Goal: Task Accomplishment & Management: Use online tool/utility

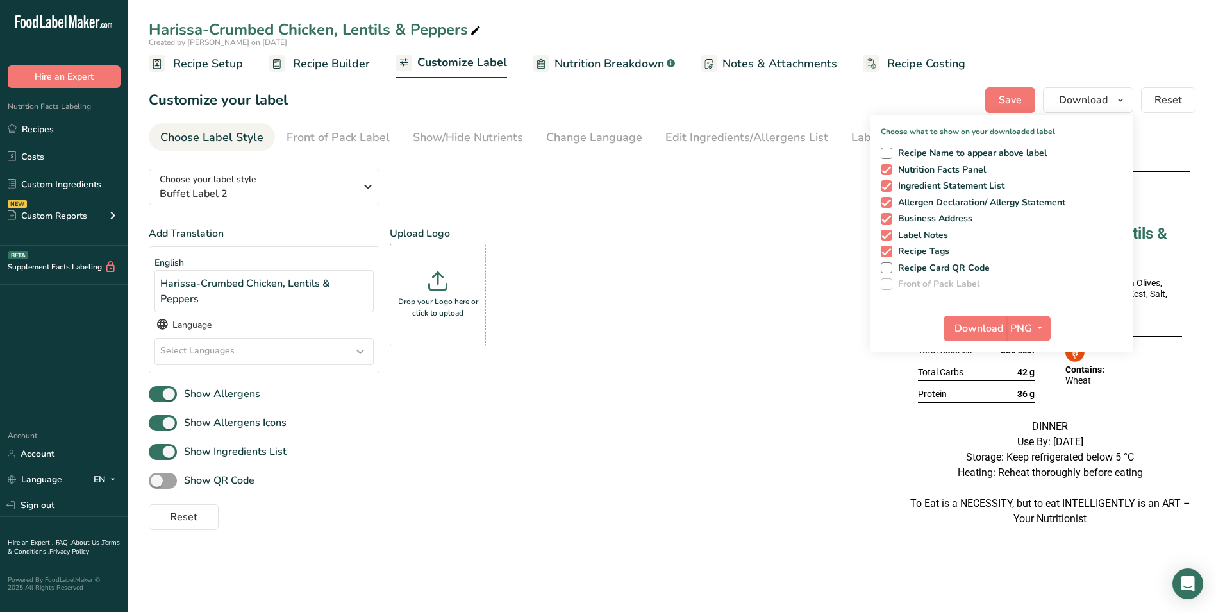
click at [67, 129] on link "Recipes" at bounding box center [64, 129] width 128 height 24
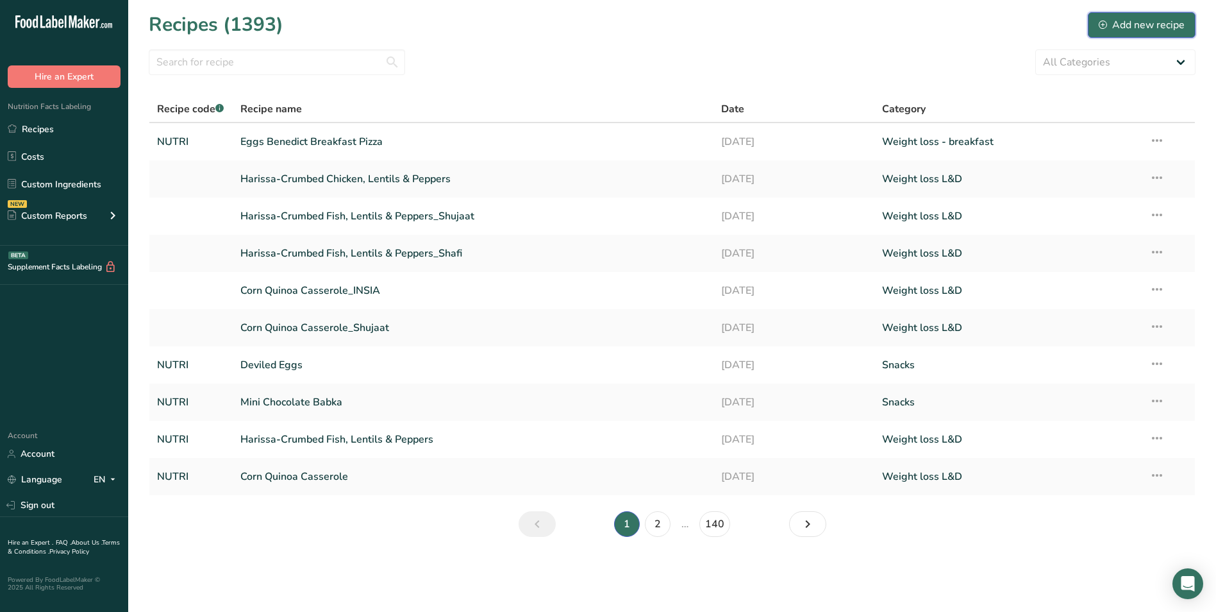
click at [1151, 29] on div "Add new recipe" at bounding box center [1142, 24] width 86 height 15
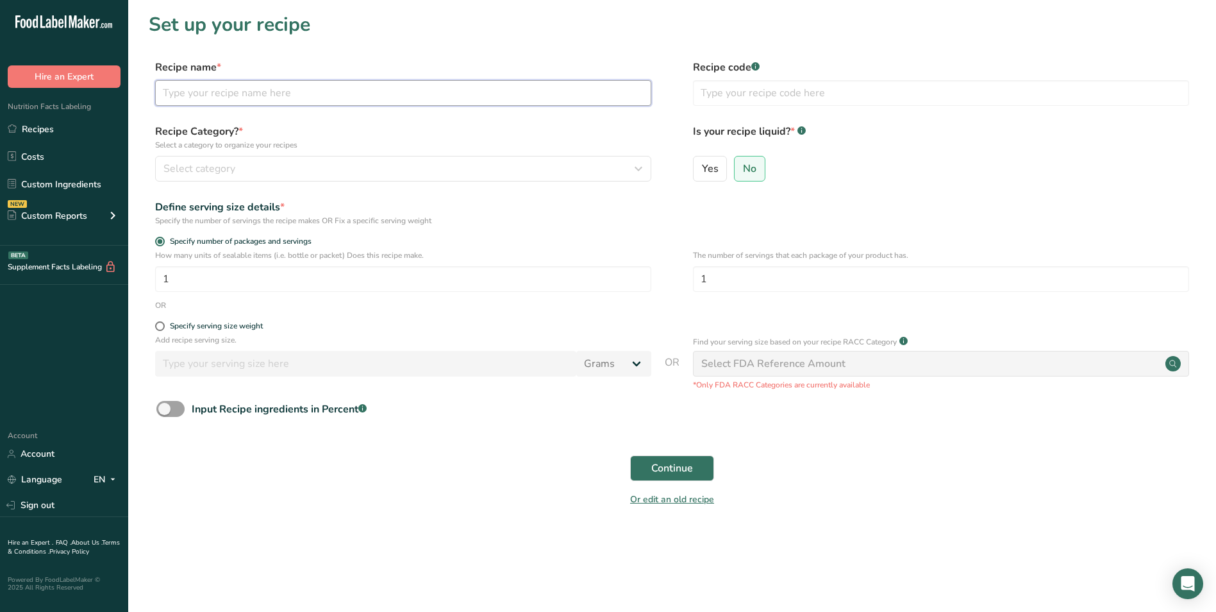
click at [228, 100] on input "text" at bounding box center [403, 93] width 496 height 26
click at [197, 94] on input "text" at bounding box center [403, 93] width 496 height 26
type input "Eggs Benedict Breakfast Pizza"
click at [796, 83] on input "text" at bounding box center [941, 93] width 496 height 26
type input "NUTRI"
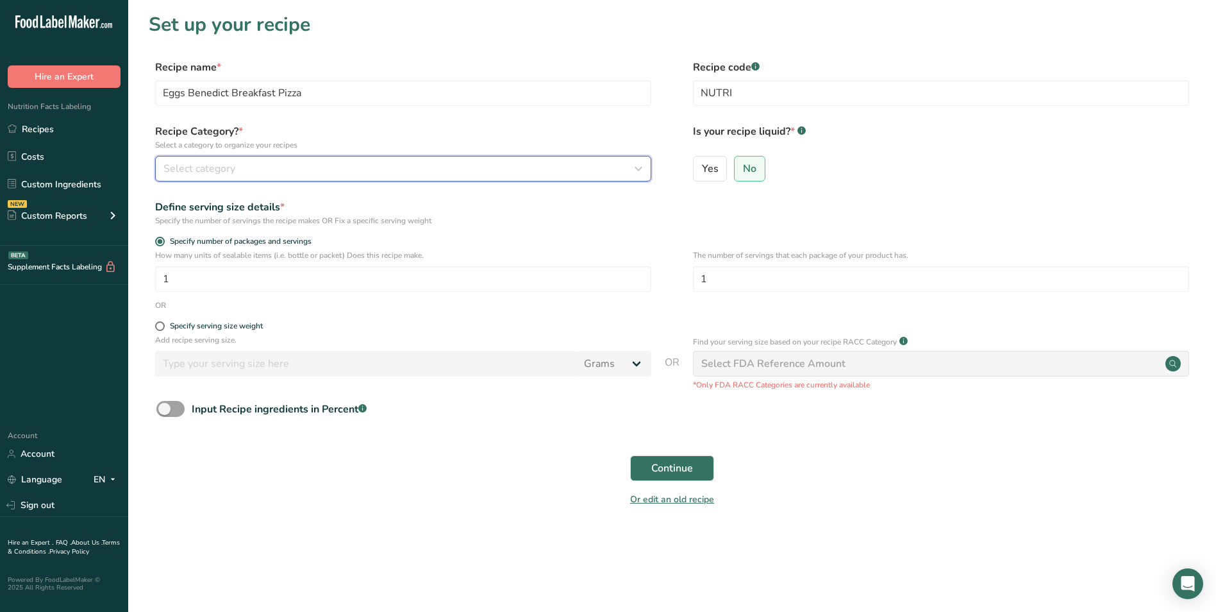
click at [607, 166] on div "Select category" at bounding box center [399, 168] width 472 height 15
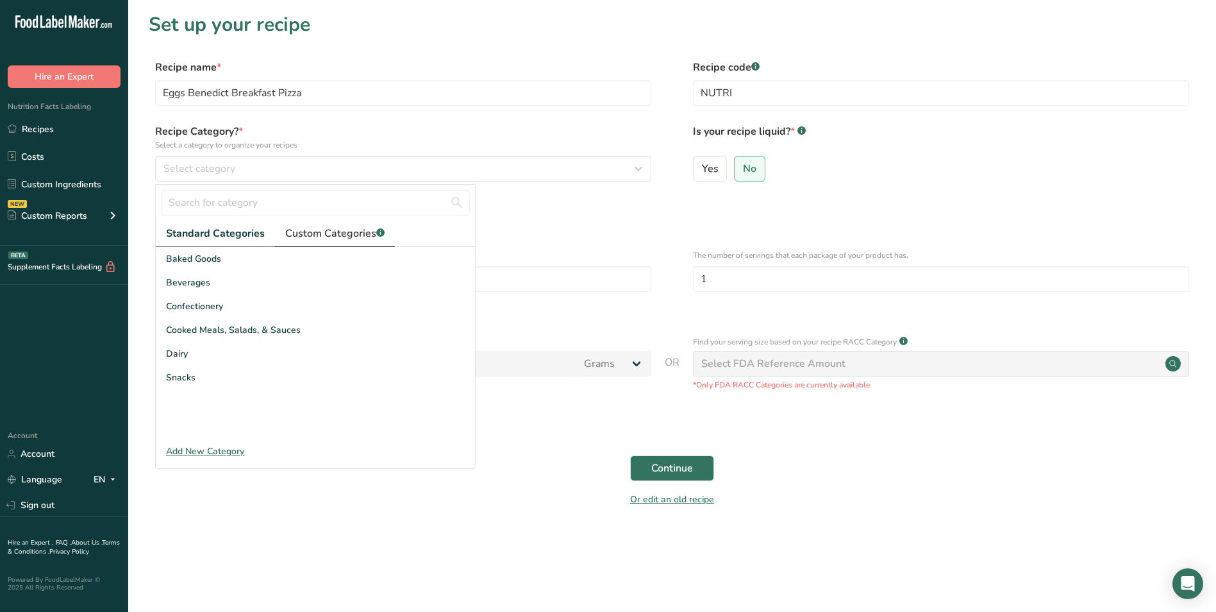
click at [348, 233] on span "Custom Categories .a-a{fill:#347362;}.b-a{fill:#fff;}" at bounding box center [334, 233] width 99 height 15
click at [315, 420] on link "2" at bounding box center [324, 424] width 19 height 19
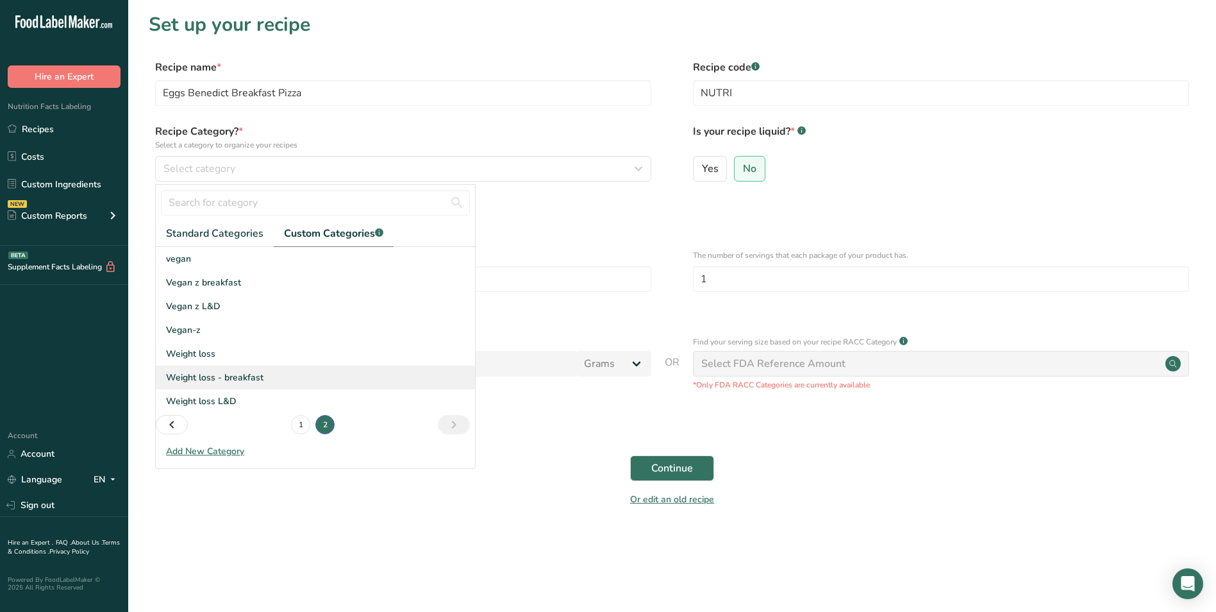
click at [201, 372] on span "Weight loss - breakfast" at bounding box center [214, 377] width 97 height 13
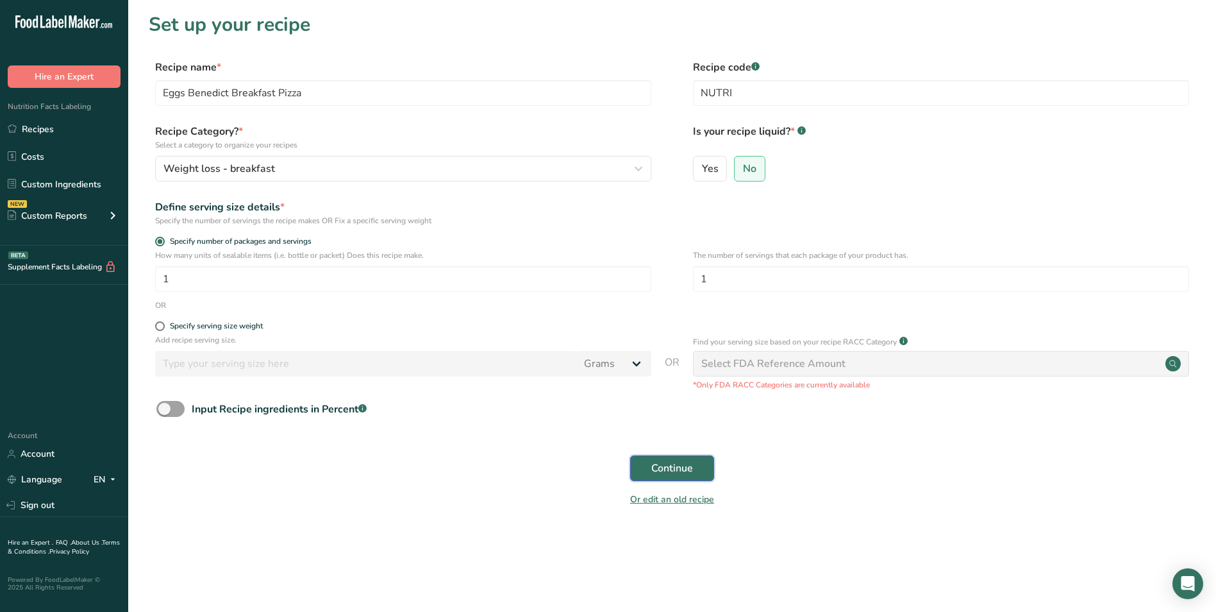
click at [652, 467] on span "Continue" at bounding box center [672, 467] width 42 height 15
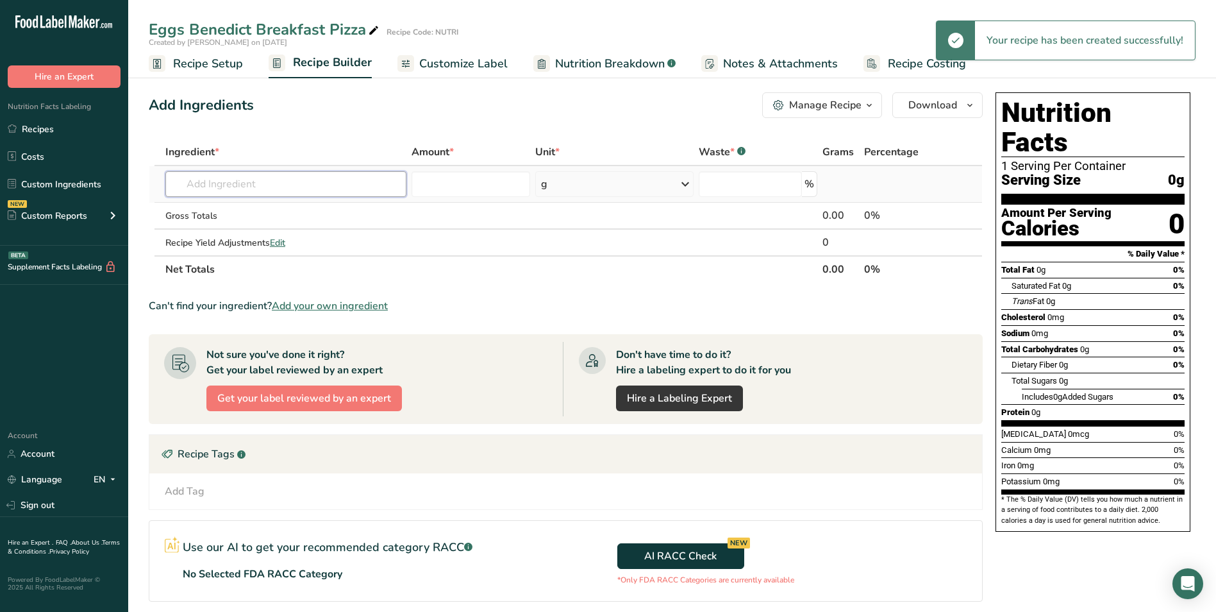
click at [230, 192] on input "text" at bounding box center [285, 184] width 241 height 26
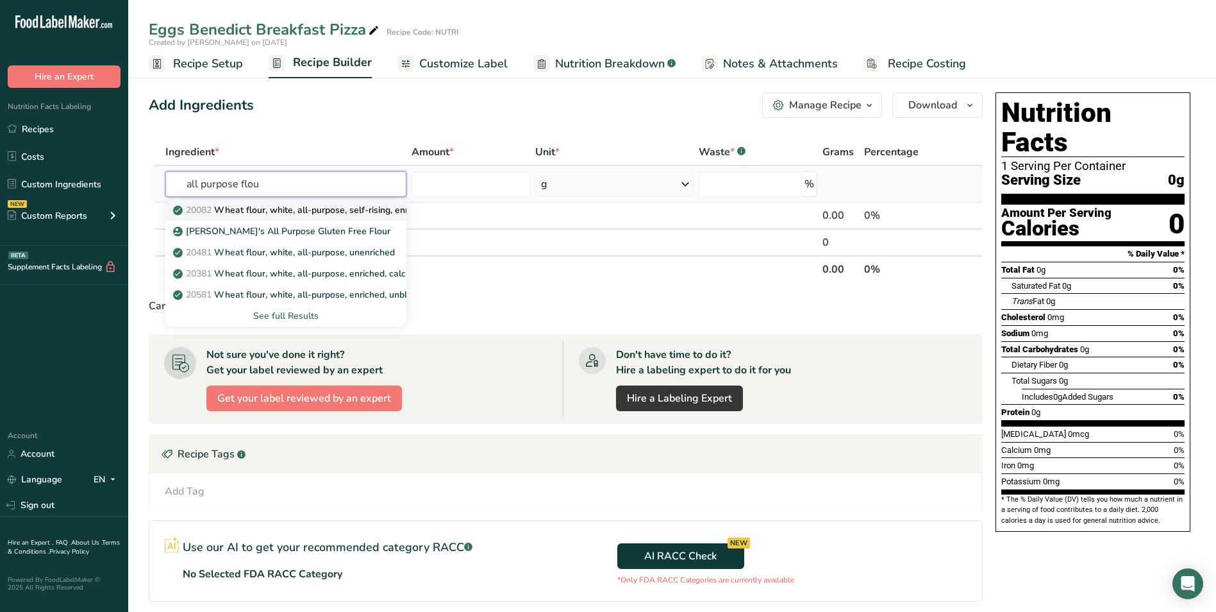
type input "all purpose flou"
click at [269, 210] on p "20082 Wheat flour, white, all-purpose, self-rising, enriched" at bounding box center [303, 209] width 255 height 13
type input "Wheat flour, white, all-purpose, self-rising, enriched"
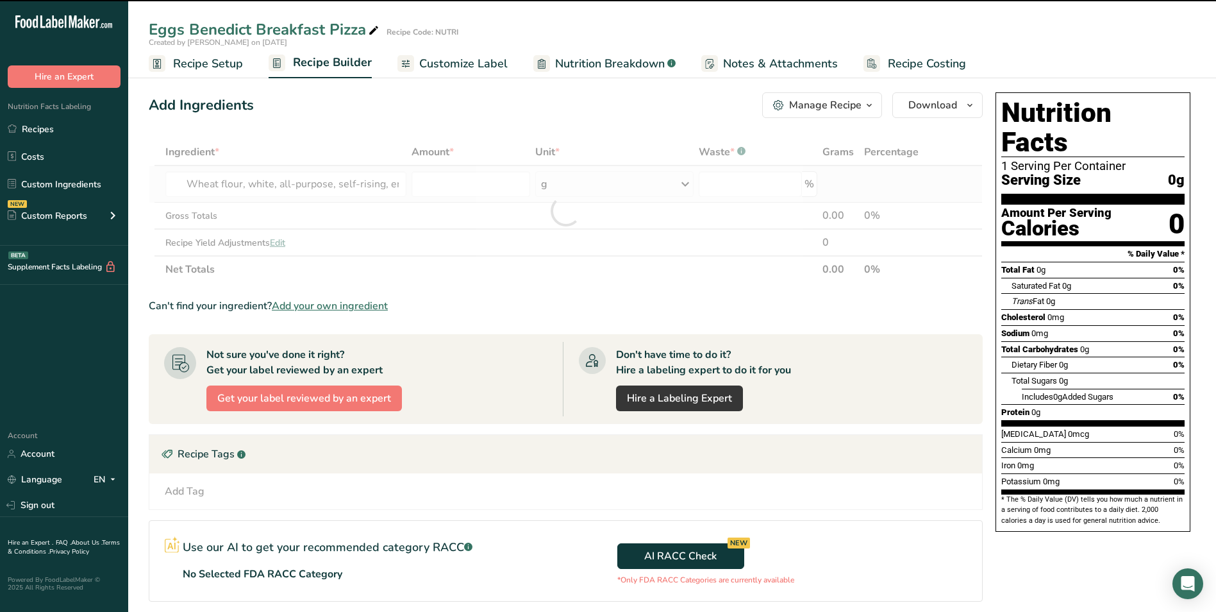
type input "0"
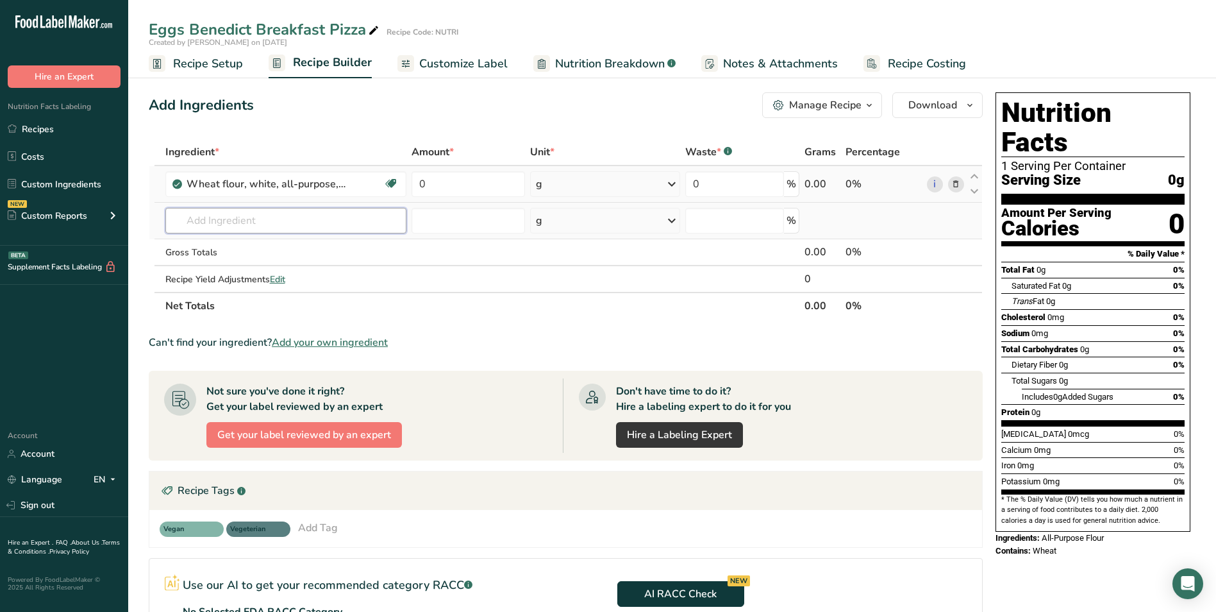
click at [262, 220] on input "text" at bounding box center [285, 221] width 241 height 26
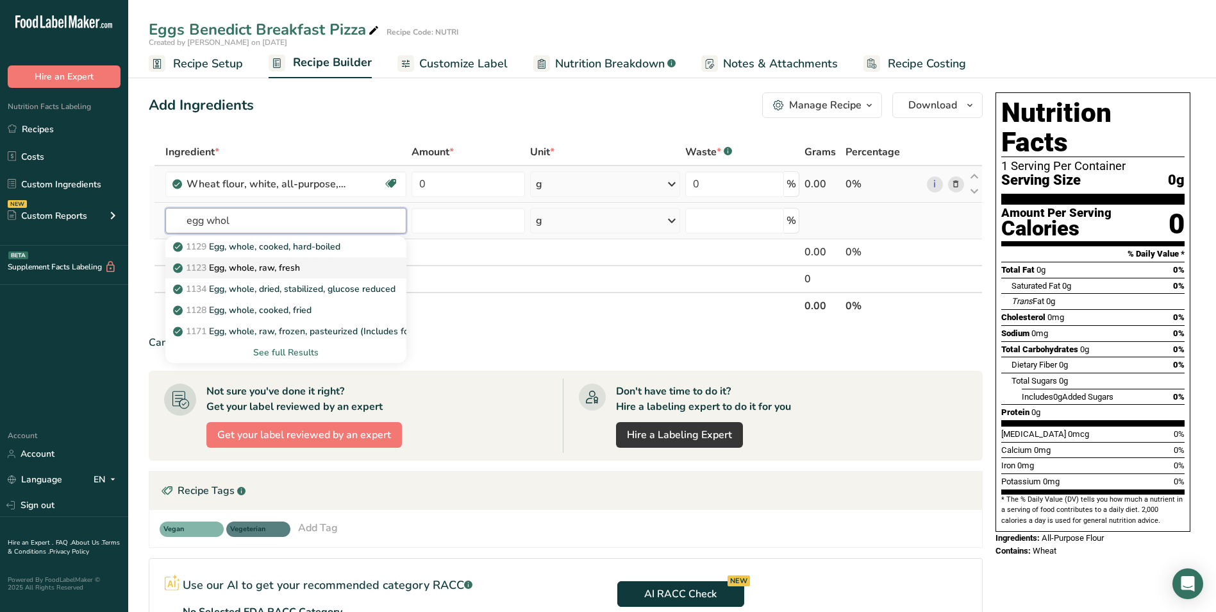
type input "egg whol"
click at [269, 272] on p "1123 Egg, whole, raw, fresh" at bounding box center [238, 267] width 124 height 13
type input "Egg, whole, raw, fresh"
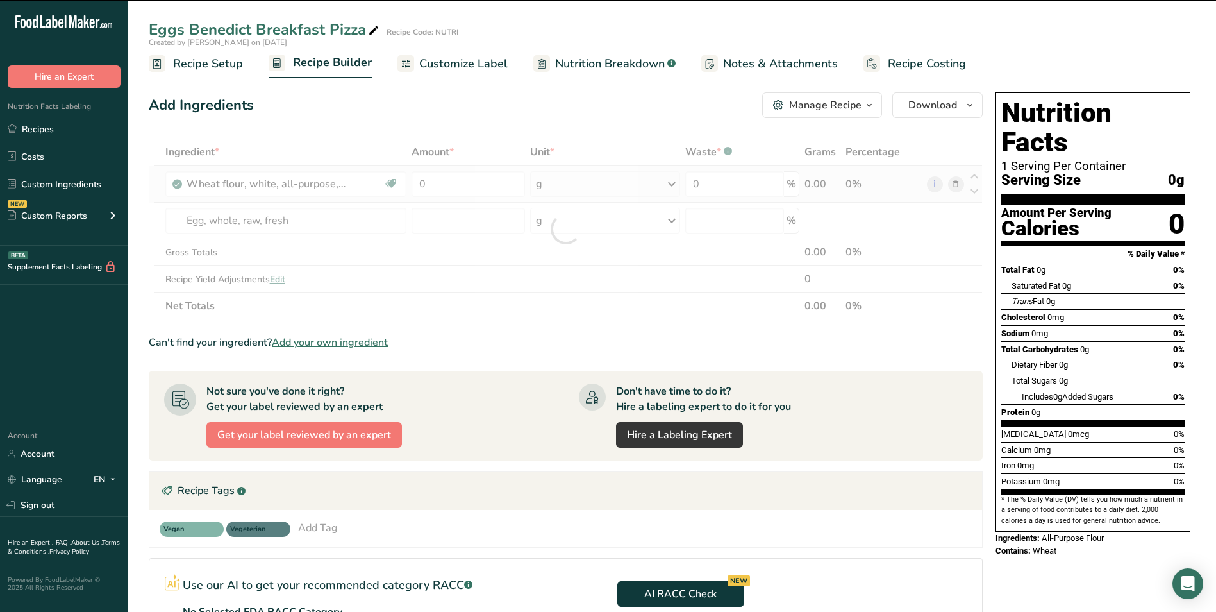
type input "0"
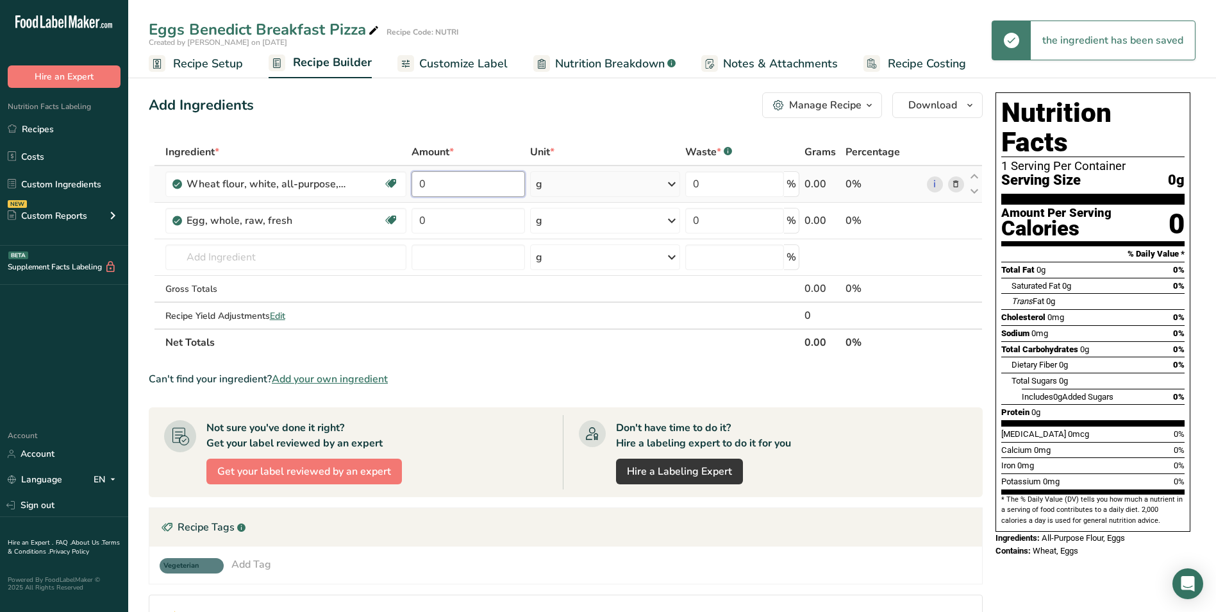
click at [415, 185] on input "0" at bounding box center [468, 184] width 113 height 26
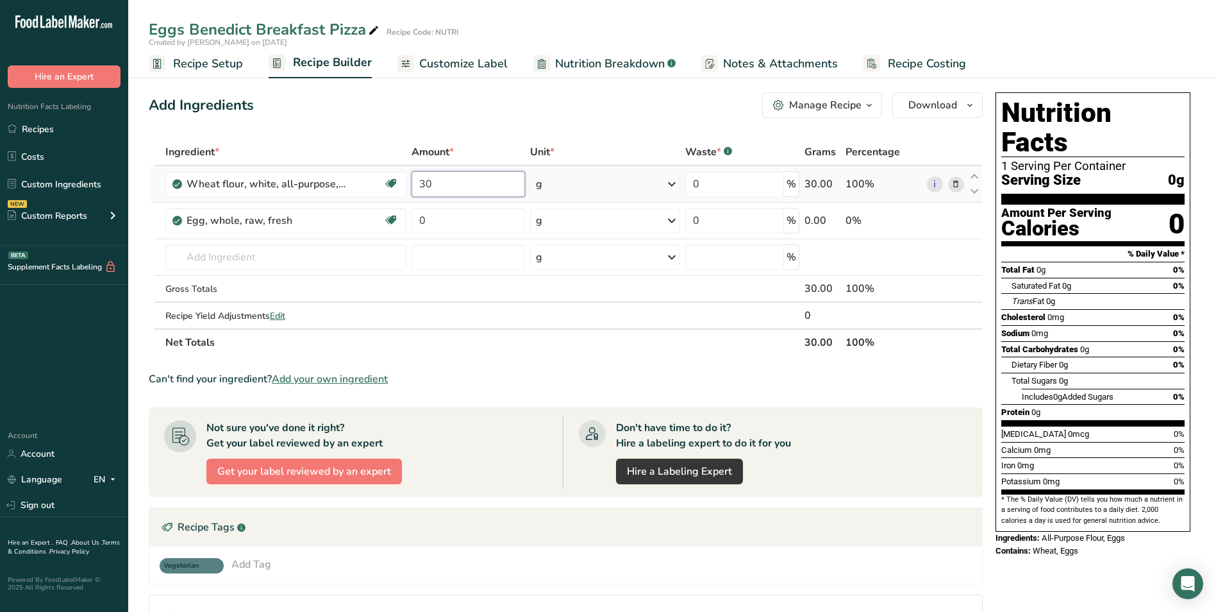
type input "30"
click at [417, 222] on input "0" at bounding box center [468, 221] width 113 height 26
type input "50"
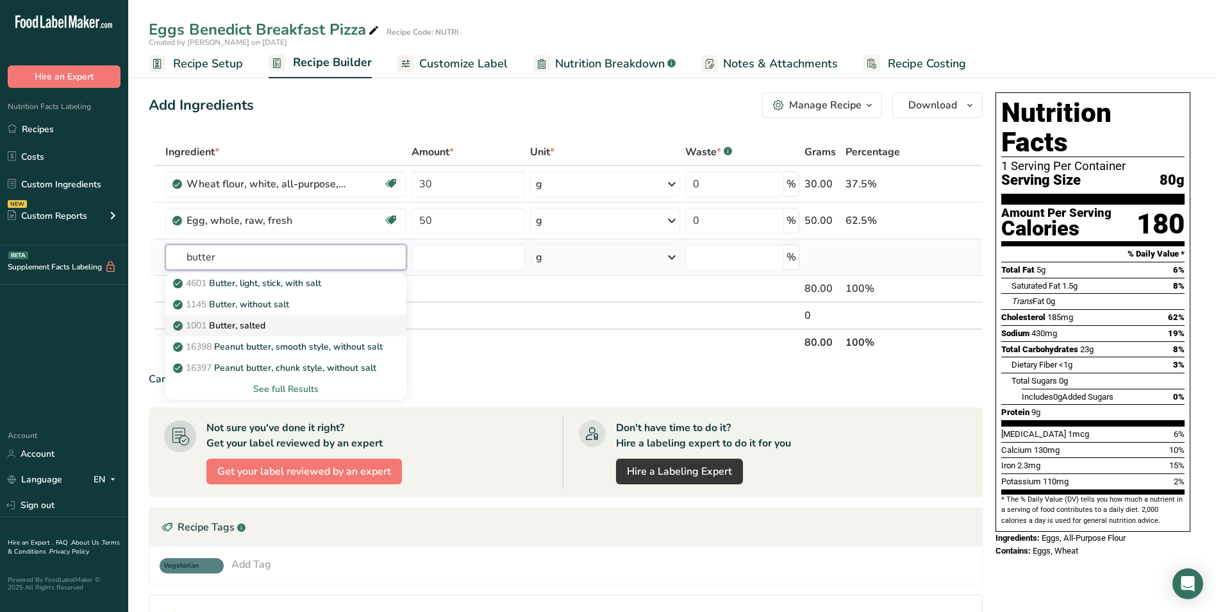
type input "butter"
click at [288, 322] on div "1001 Butter, salted" at bounding box center [276, 325] width 200 height 13
type input "Butter, salted"
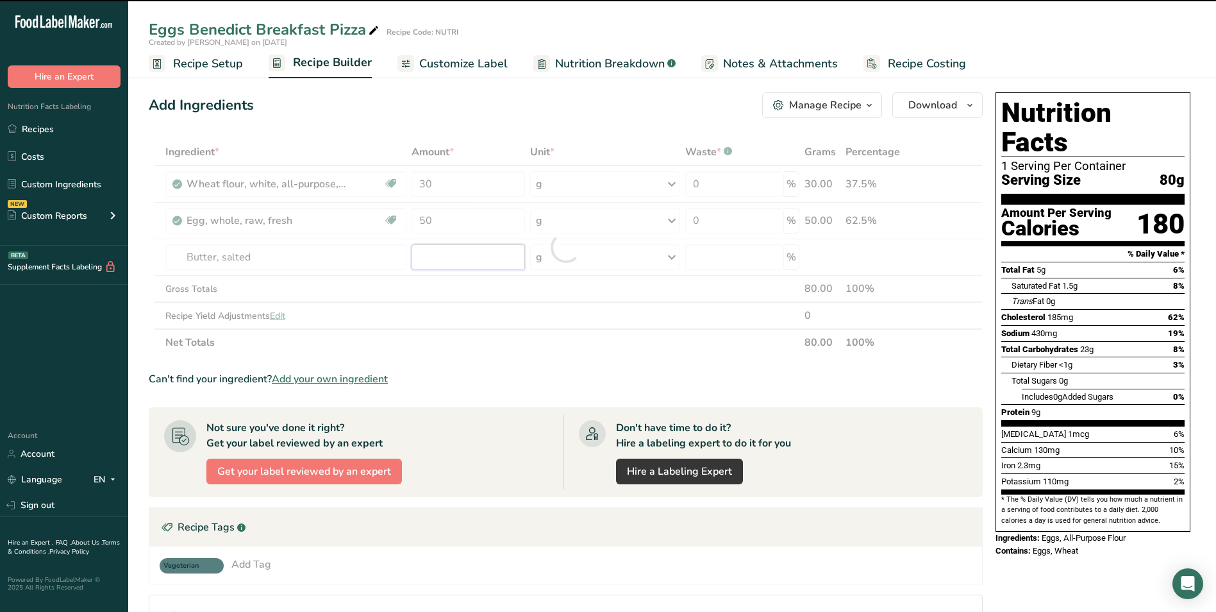
type input "0"
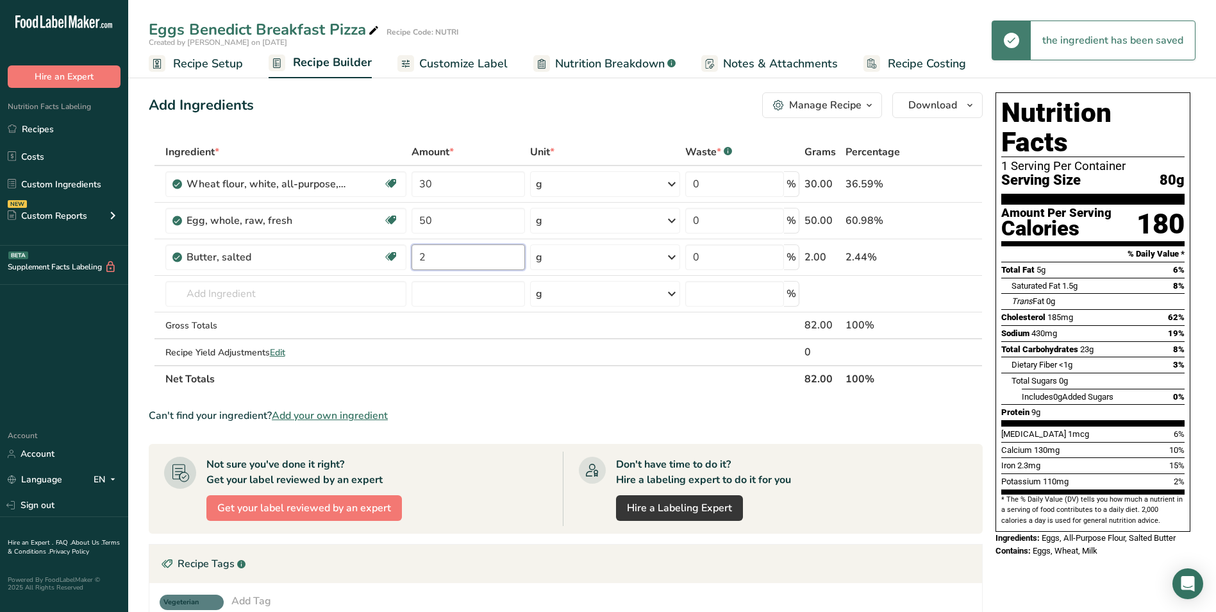
type input "2"
type input "c"
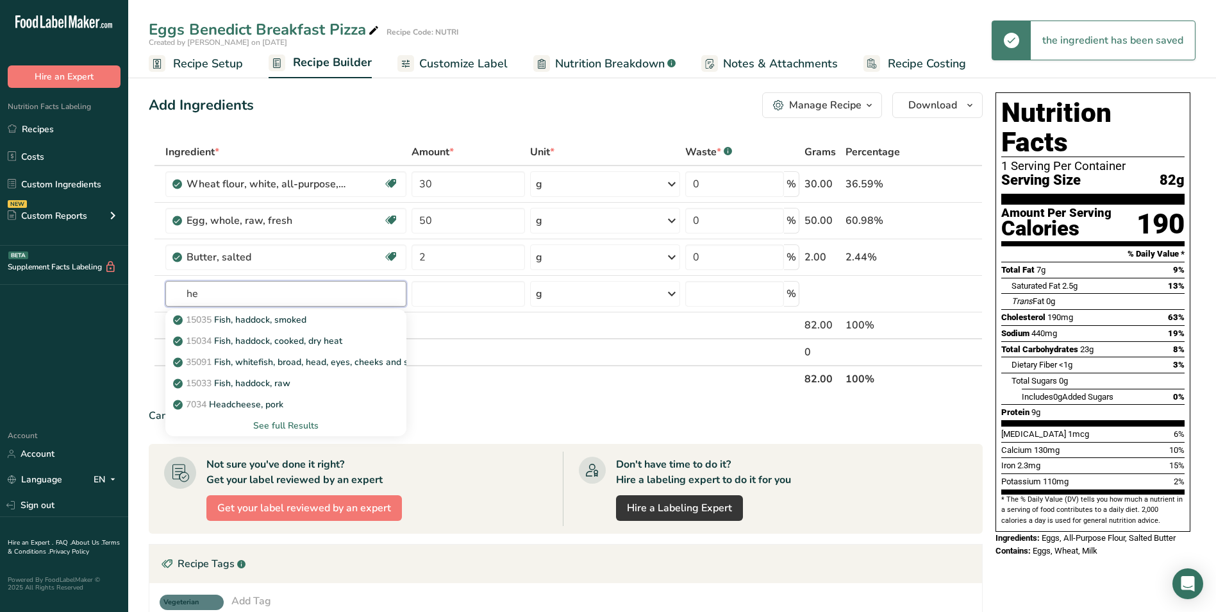
type input "h"
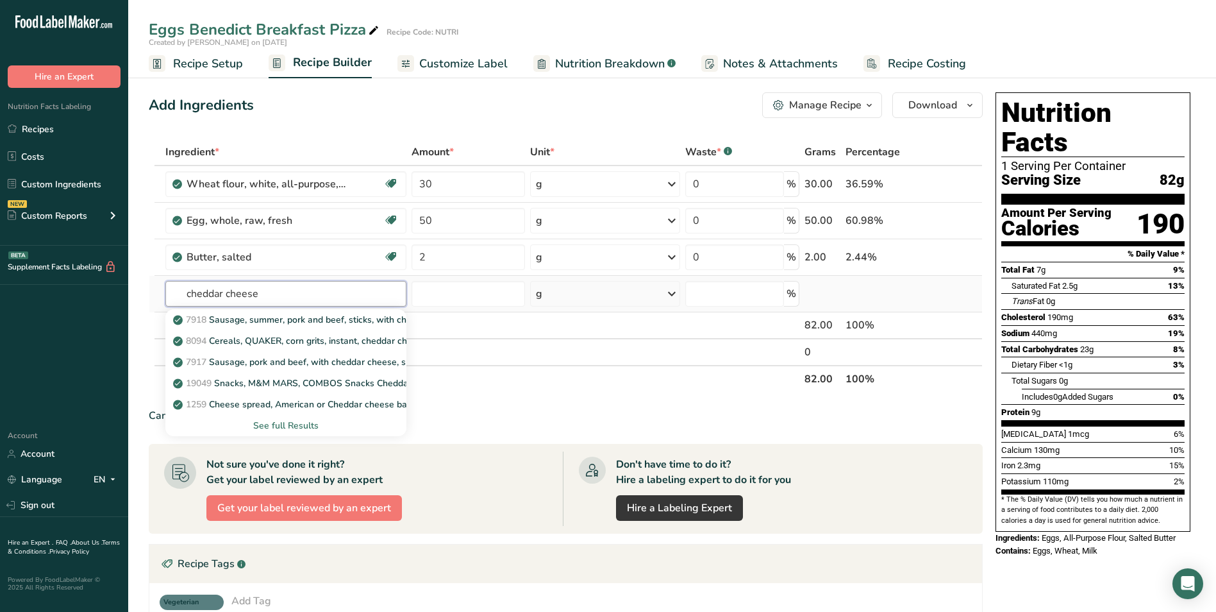
click at [243, 297] on input "cheddar cheese" at bounding box center [285, 294] width 241 height 26
type input "cheddar"
click at [292, 319] on p "1009 Cheese, cheddar (Includes foods for USDA's Food Distribution Program)" at bounding box center [341, 319] width 331 height 13
type input "Cheese, cheddar (Includes foods for USDA's Food Distribution Program)"
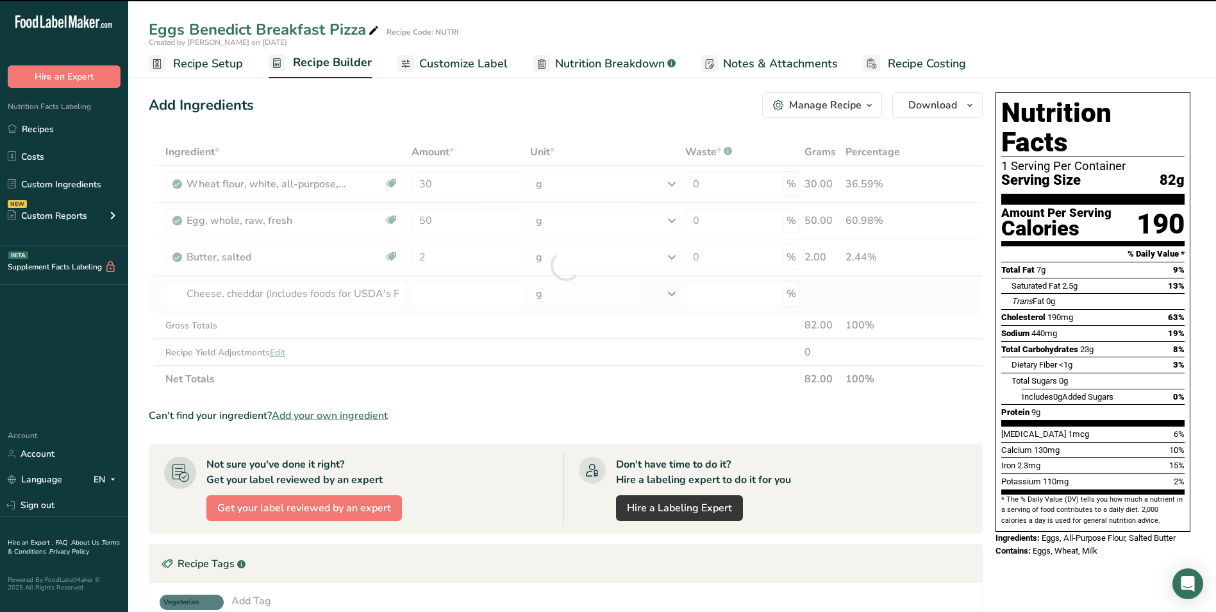
type input "0"
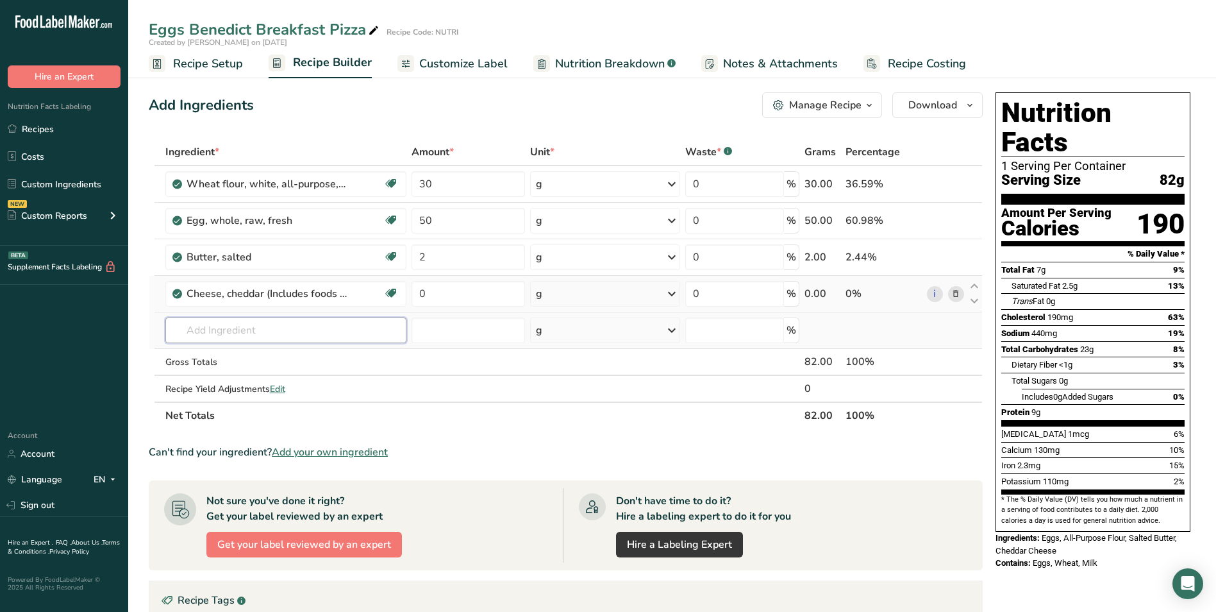
click at [267, 329] on input "text" at bounding box center [285, 330] width 241 height 26
click at [267, 329] on input "hollandaise sauce" at bounding box center [285, 330] width 241 height 26
type input "hollandaise sauce"
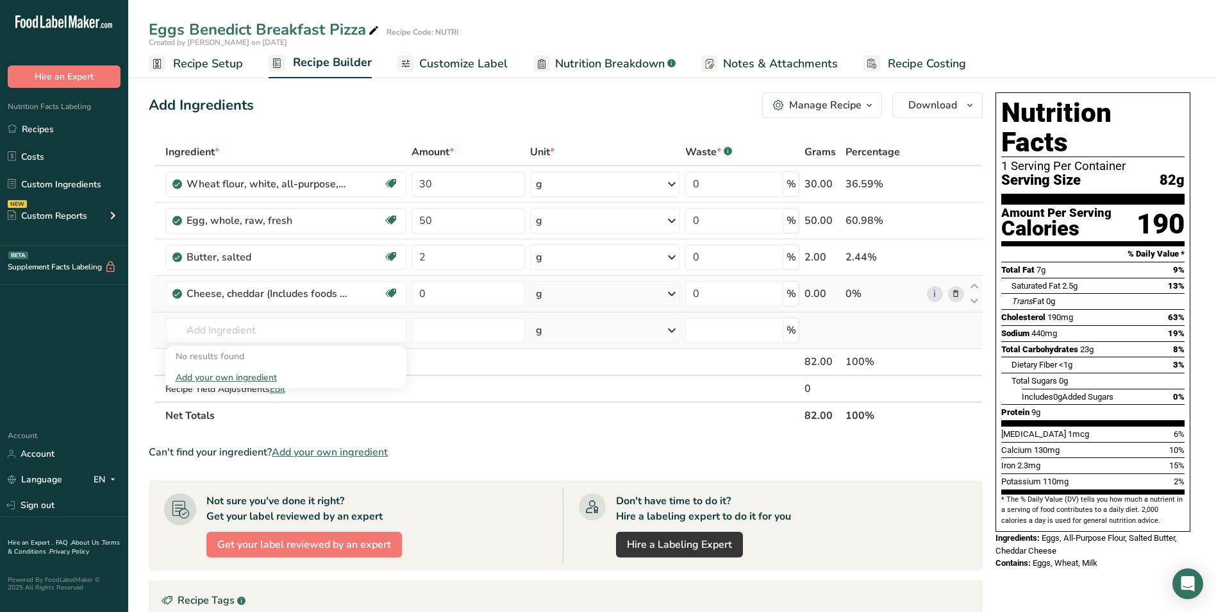
click at [261, 375] on div "Add your own ingredient" at bounding box center [286, 377] width 221 height 13
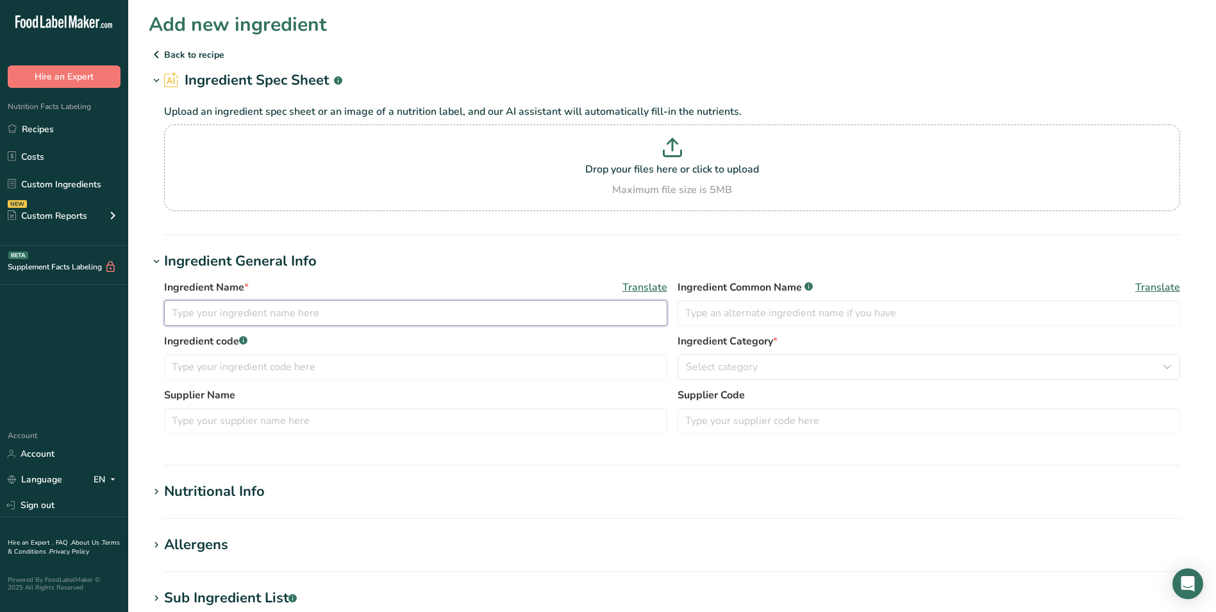
click at [248, 317] on input "text" at bounding box center [415, 313] width 503 height 26
click at [194, 319] on input "text" at bounding box center [415, 313] width 503 height 26
click at [192, 312] on input "text" at bounding box center [415, 313] width 503 height 26
type input "h"
paste input "hollandaise sauce"
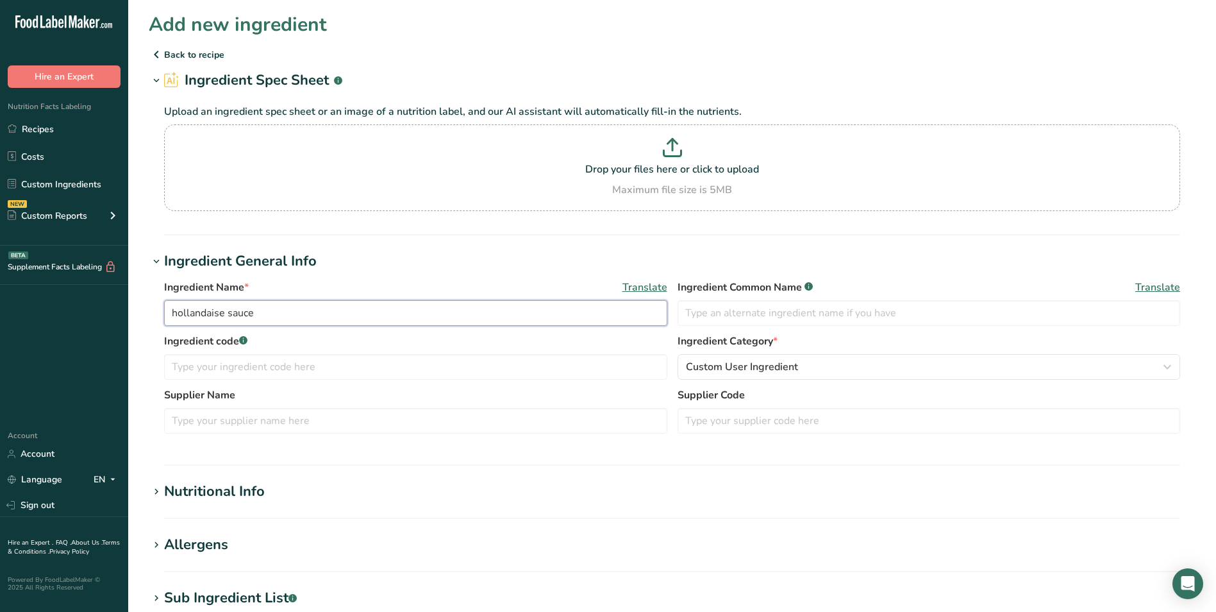
click at [174, 314] on input "hollandaise sauce" at bounding box center [415, 313] width 503 height 26
click at [196, 311] on input "hollandaise sauce" at bounding box center [415, 313] width 503 height 26
click at [178, 312] on input "hollandaise sauce" at bounding box center [415, 313] width 503 height 26
type input "Hollandaise sauce"
click at [619, 338] on label "Ingredient code .a-a{fill:#347362;}.b-a{fill:#fff;}" at bounding box center [415, 340] width 503 height 15
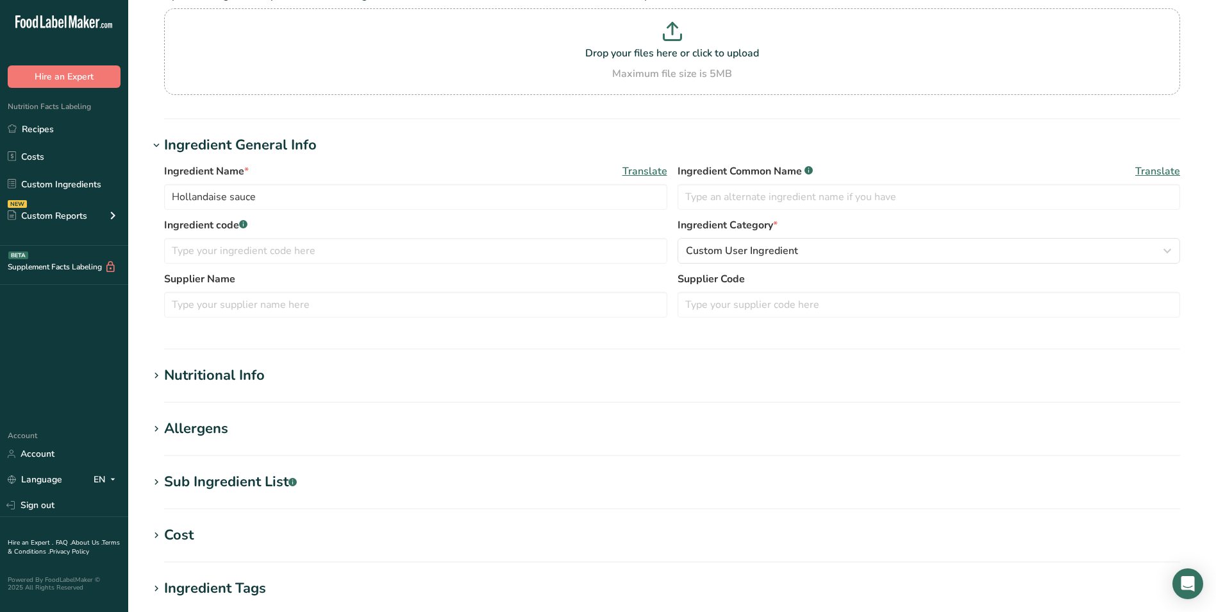
scroll to position [128, 0]
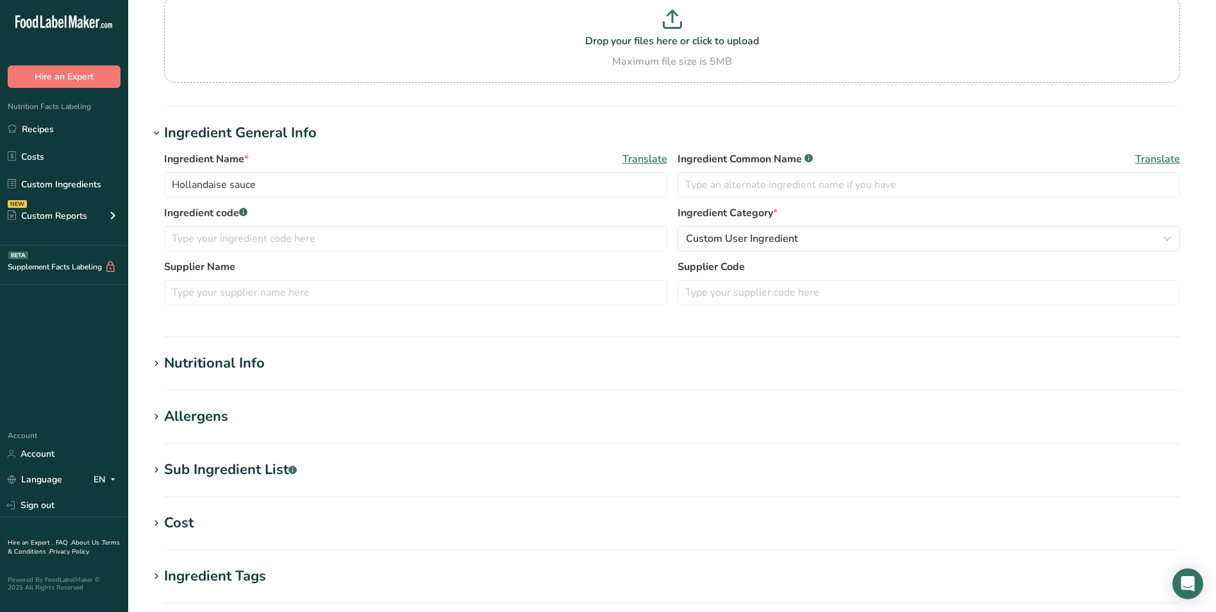
click at [221, 367] on div "Nutritional Info" at bounding box center [214, 363] width 101 height 21
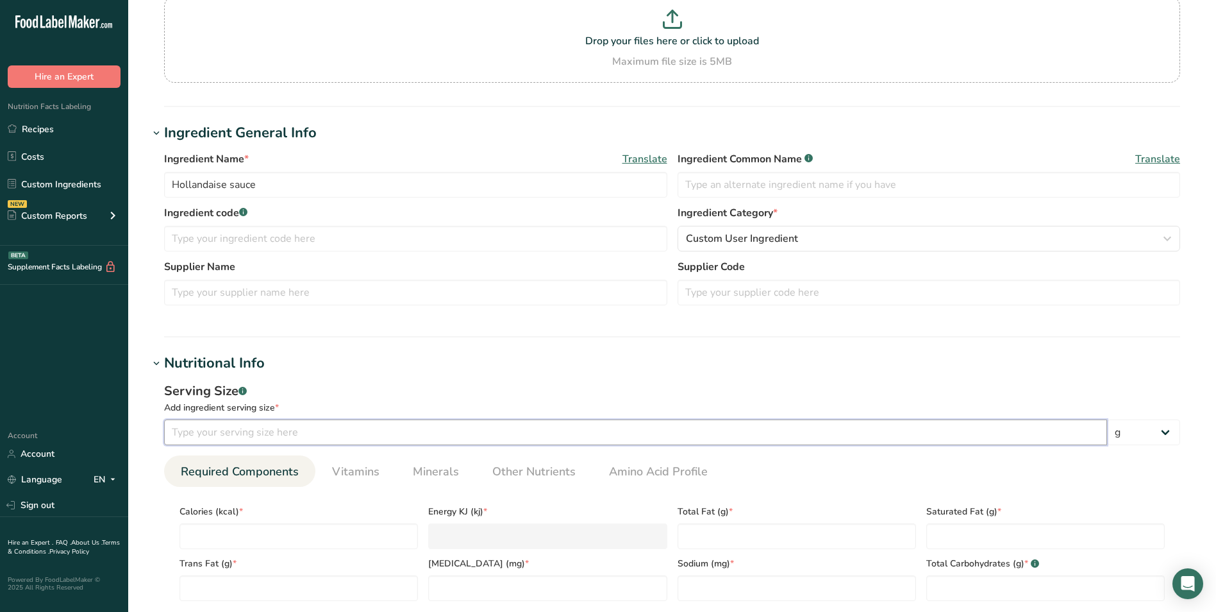
click at [234, 436] on input "number" at bounding box center [635, 432] width 943 height 26
click at [202, 433] on input "number" at bounding box center [635, 432] width 943 height 26
type input "100"
click at [234, 533] on input "number" at bounding box center [299, 536] width 238 height 26
type input "7"
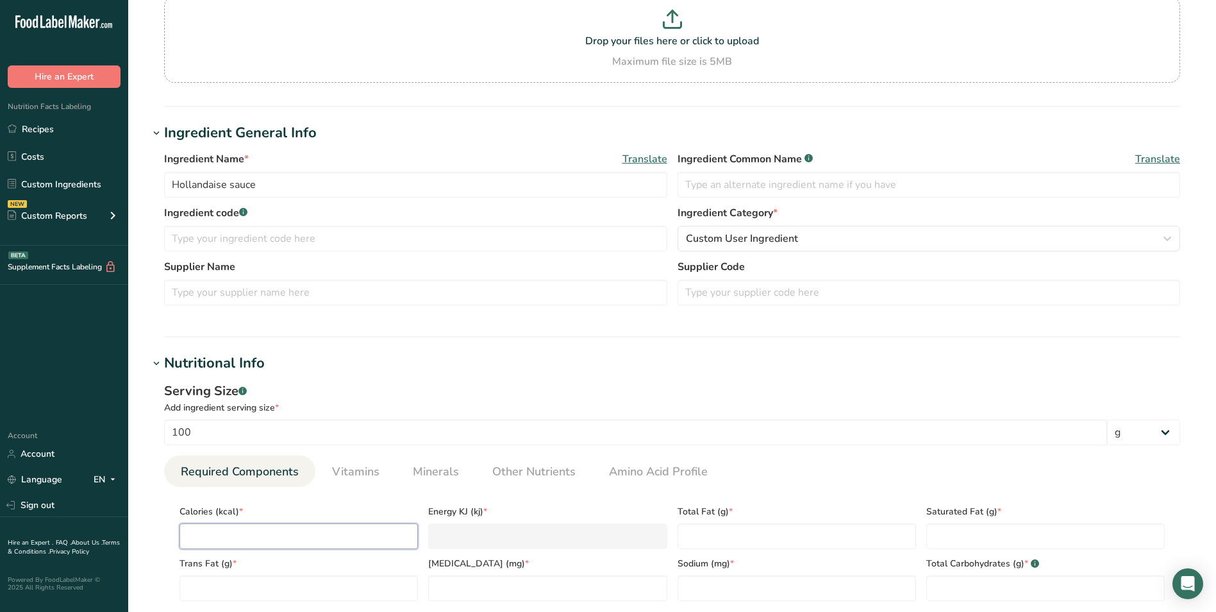
type KJ "29.3"
type input "70"
type KJ "292.9"
type input "70"
type Fat "7"
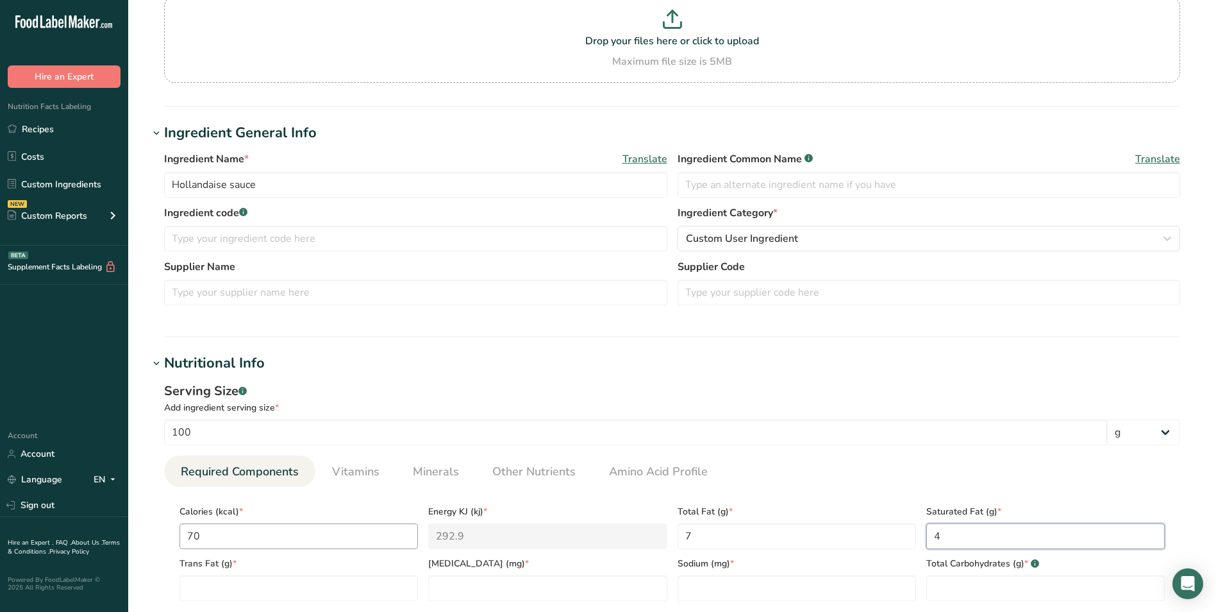
type Fat "4"
type Carbohydrates "1"
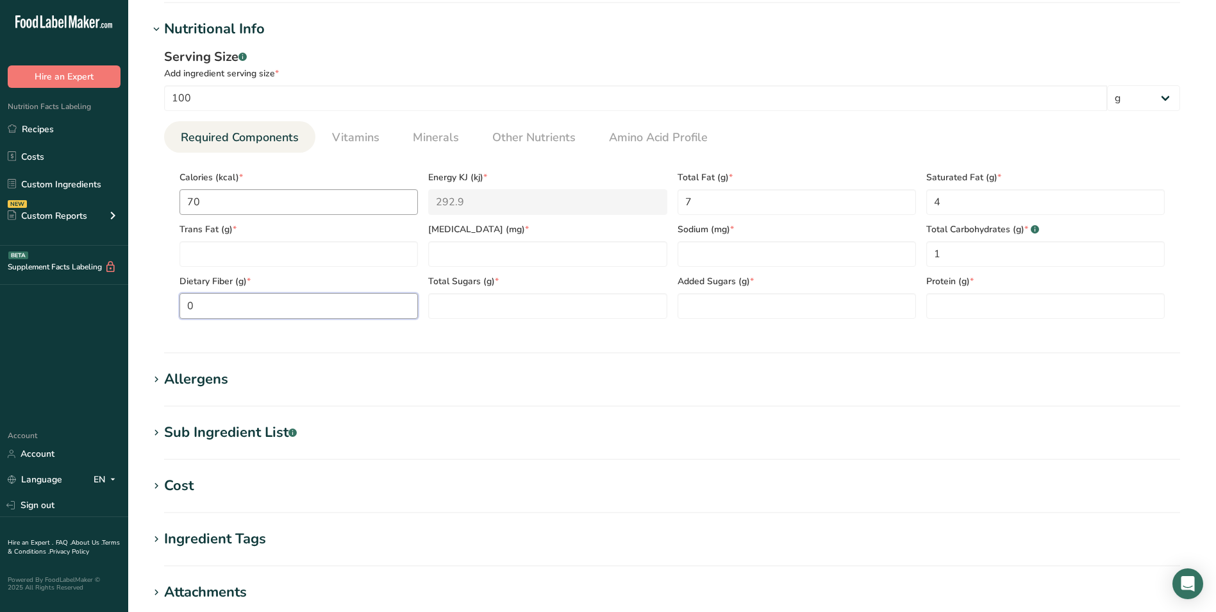
type Fiber "0"
type Sugars "0"
type input "0.5"
click at [709, 260] on input "number" at bounding box center [797, 254] width 238 height 26
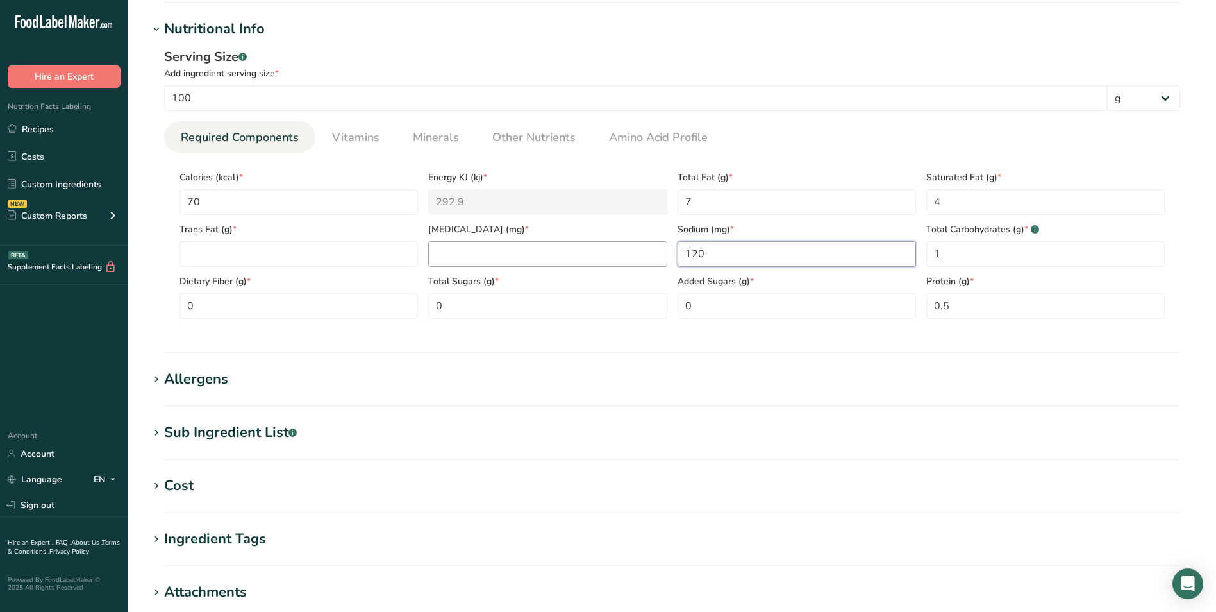
type input "120"
click at [577, 256] on input "number" at bounding box center [547, 254] width 238 height 26
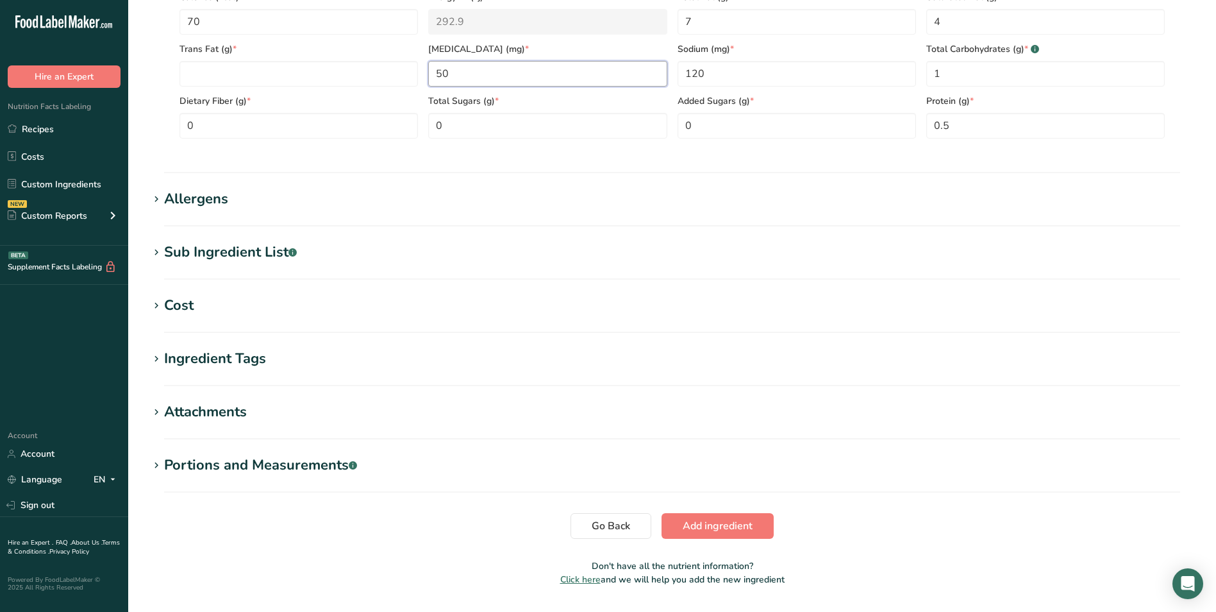
scroll to position [678, 0]
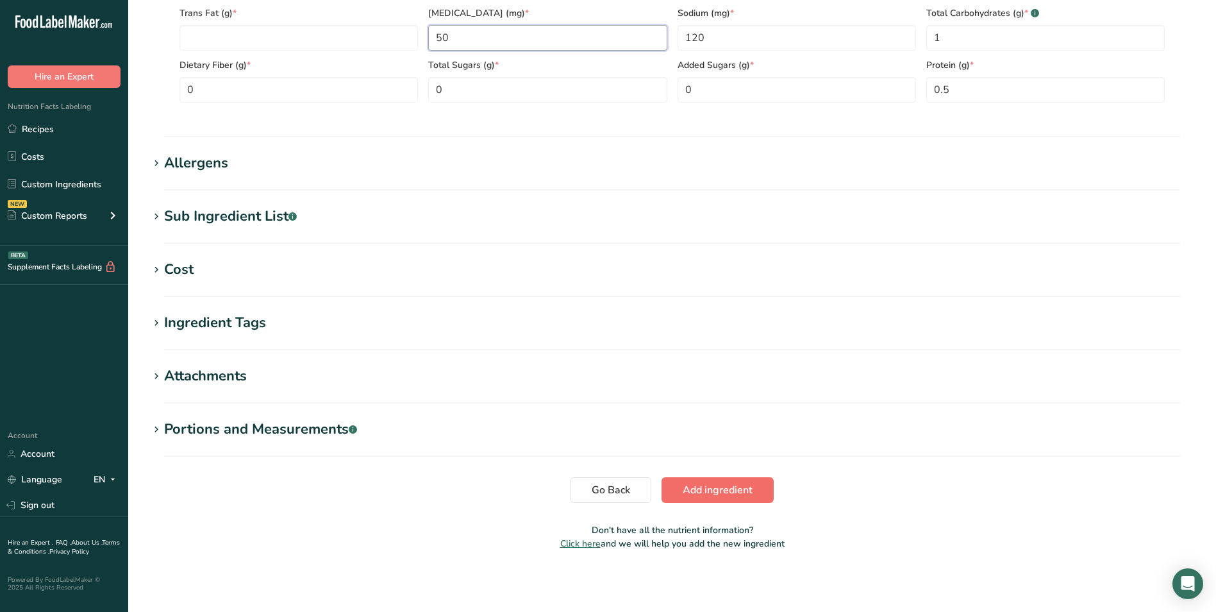
type input "50"
click at [699, 488] on span "Add ingredient" at bounding box center [718, 489] width 70 height 15
click at [737, 491] on span "Add ingredient" at bounding box center [718, 489] width 70 height 15
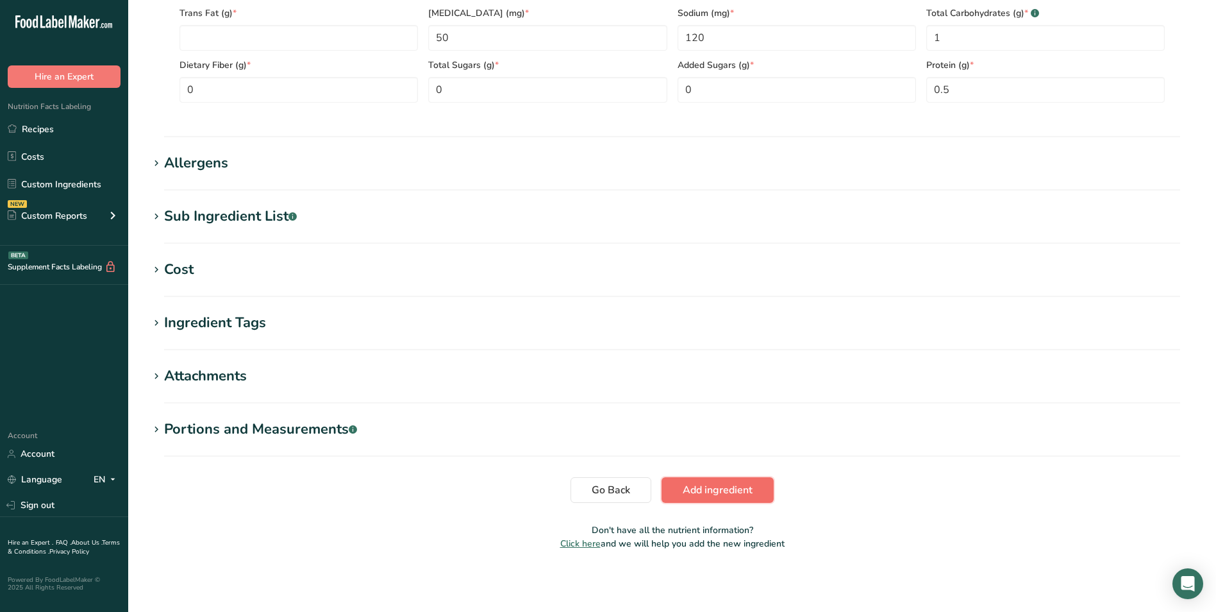
click at [711, 486] on span "Add ingredient" at bounding box center [718, 489] width 70 height 15
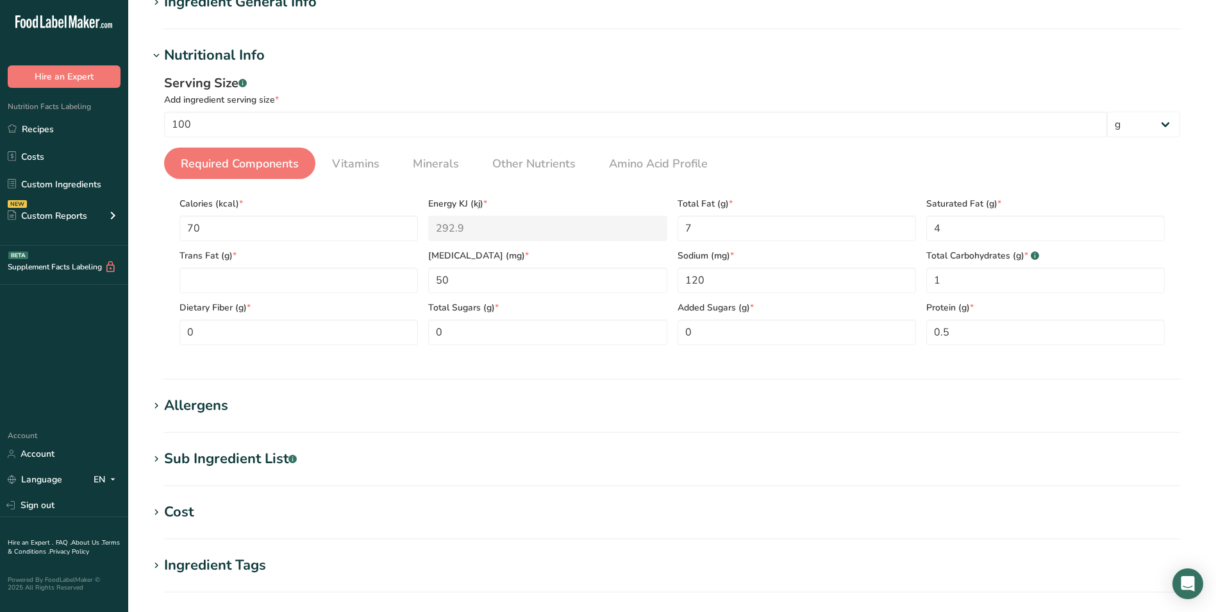
scroll to position [176, 0]
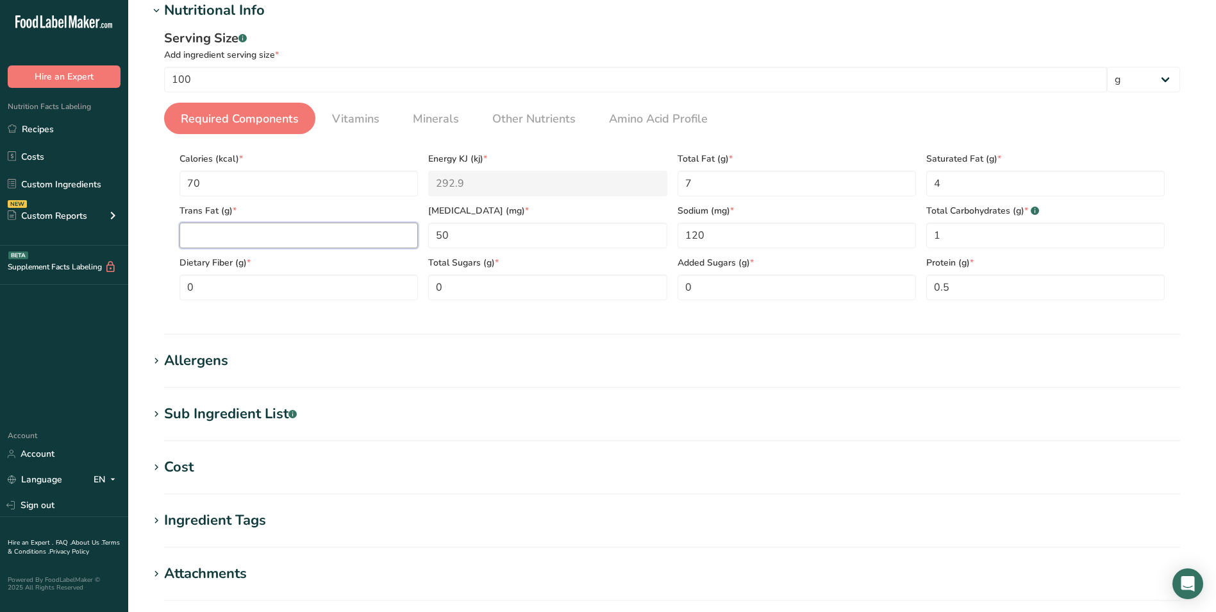
click at [224, 240] on Fat "number" at bounding box center [299, 235] width 238 height 26
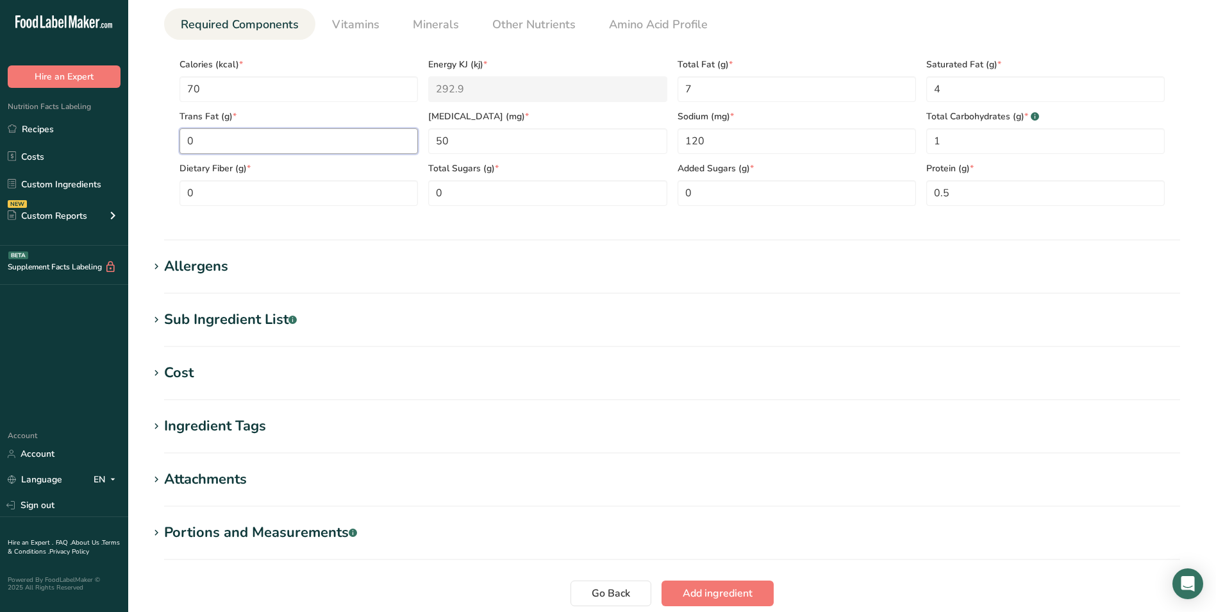
scroll to position [374, 0]
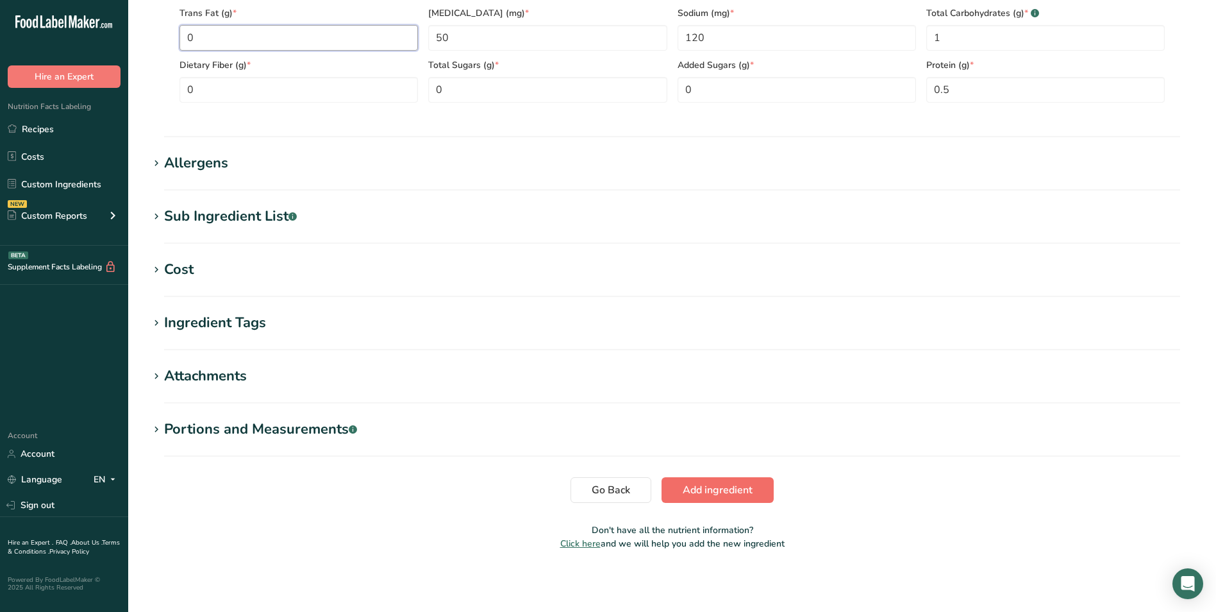
type Fat "0"
drag, startPoint x: 739, startPoint y: 501, endPoint x: 738, endPoint y: 494, distance: 6.4
click at [739, 500] on button "Add ingredient" at bounding box center [718, 490] width 112 height 26
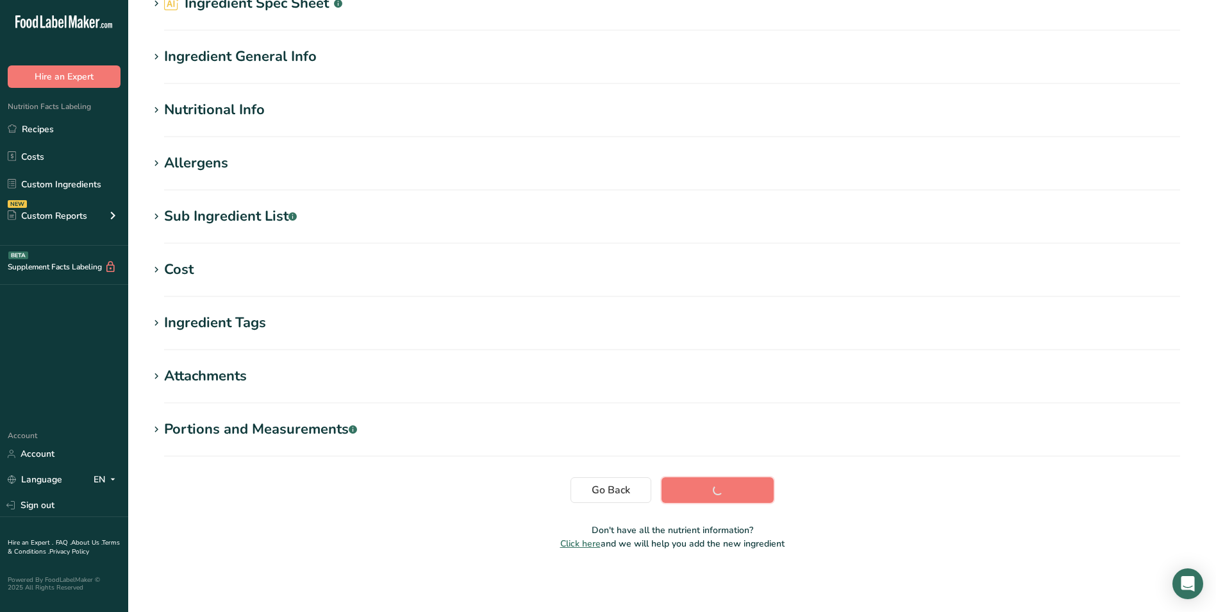
scroll to position [77, 0]
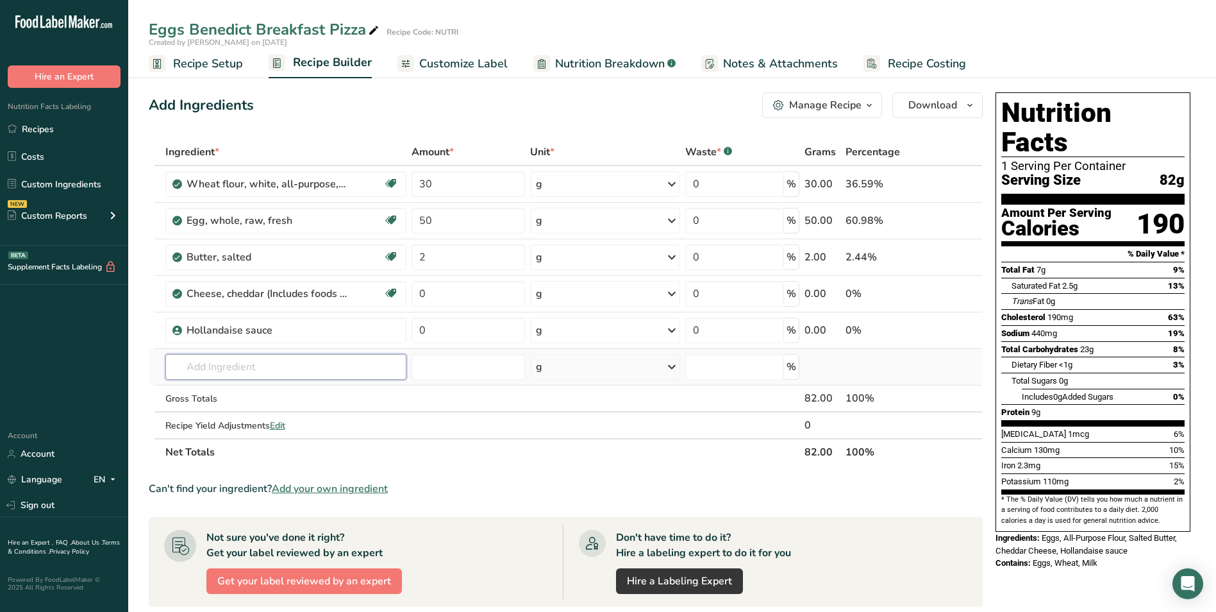
click at [223, 369] on input "text" at bounding box center [285, 367] width 241 height 26
click at [420, 334] on input "0" at bounding box center [468, 330] width 113 height 26
type input "20"
click at [417, 296] on div "Ingredient * Amount * Unit * Waste * .a-a{fill:#347362;}.b-a{fill:#fff;} Grams …" at bounding box center [566, 301] width 834 height 327
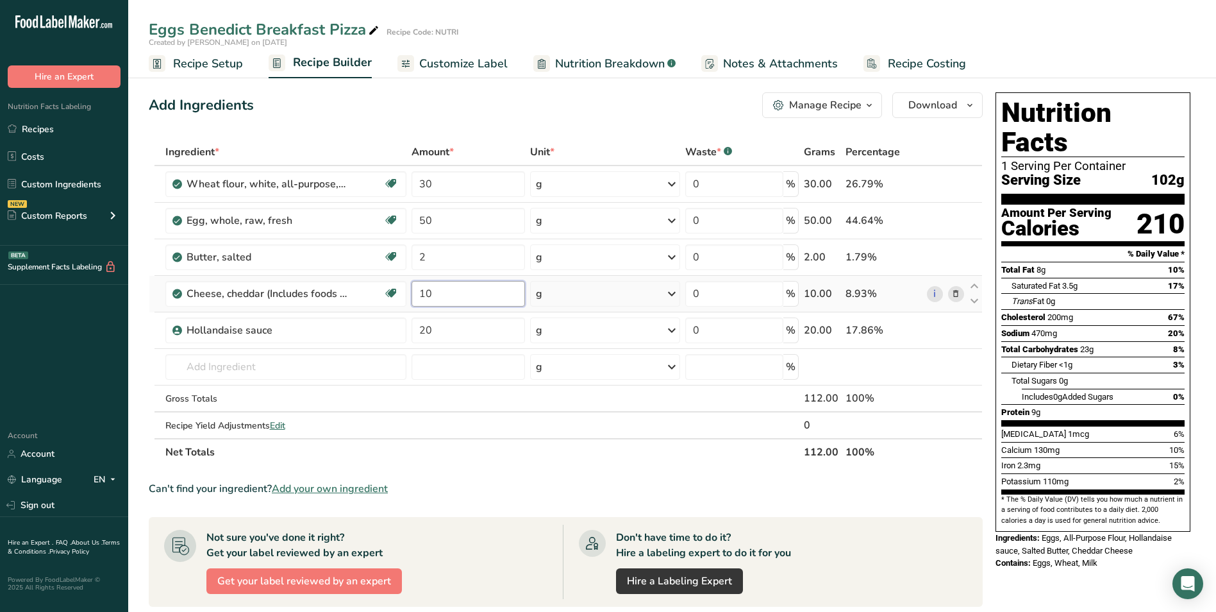
type input "10"
click at [452, 60] on span "Customize Label" at bounding box center [463, 63] width 88 height 17
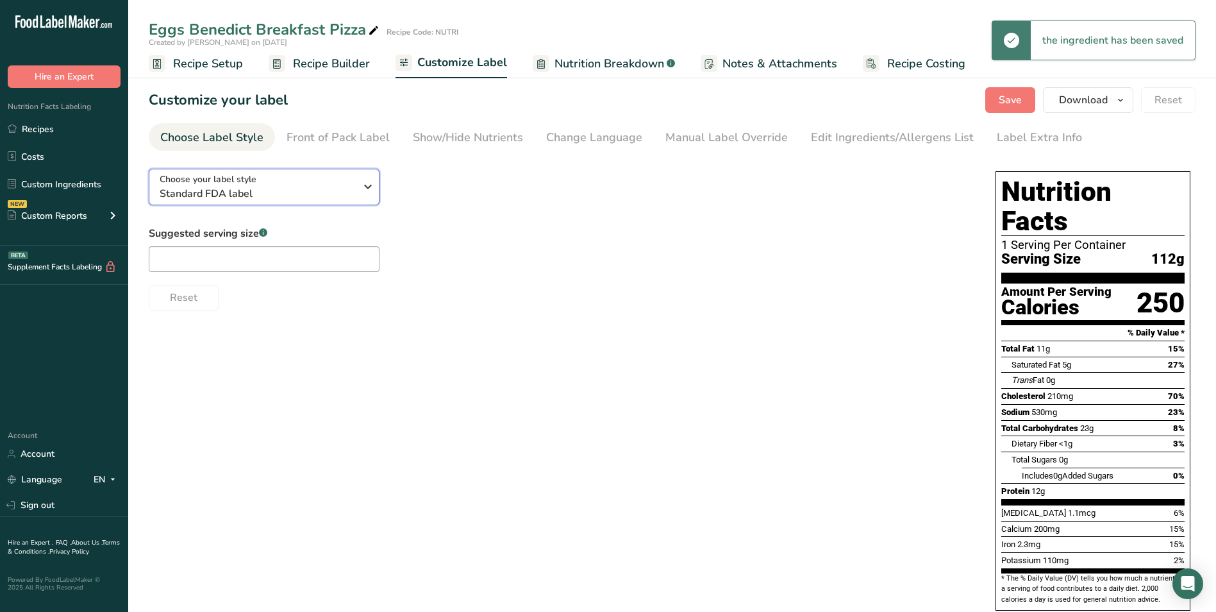
click at [333, 188] on span "Standard FDA label" at bounding box center [258, 193] width 196 height 15
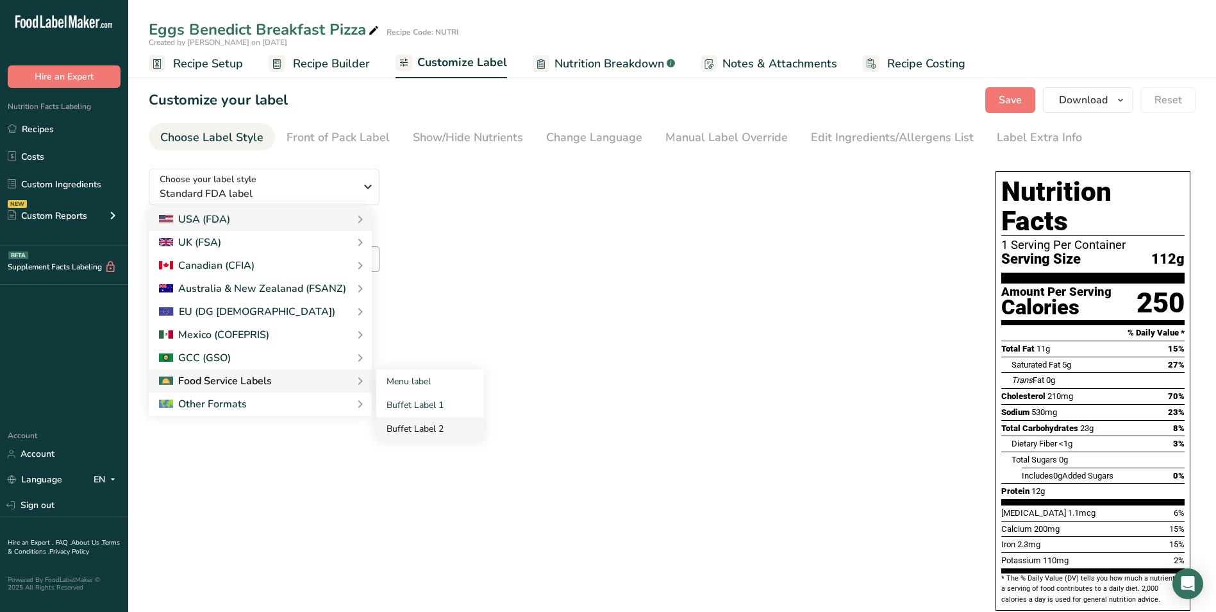
click at [402, 421] on link "Buffet Label 2" at bounding box center [430, 429] width 108 height 24
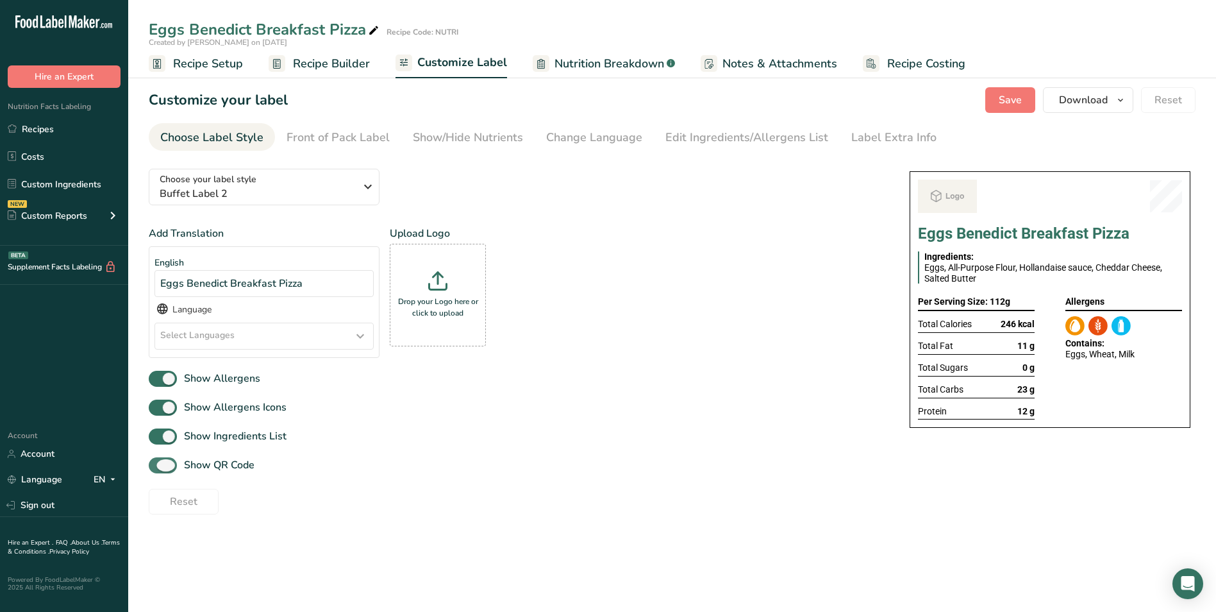
click at [235, 457] on span "Show QR Code" at bounding box center [216, 464] width 78 height 15
click at [157, 461] on input "Show QR Code" at bounding box center [153, 465] width 8 height 8
checkbox input "false"
click at [322, 72] on span "Recipe Builder" at bounding box center [331, 63] width 77 height 17
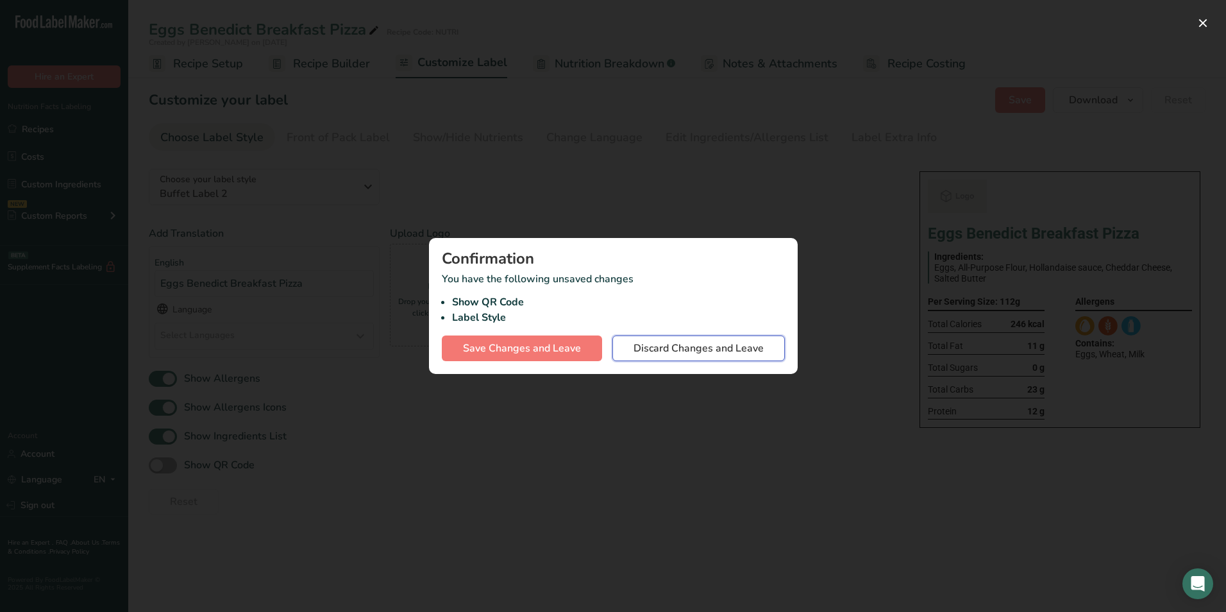
click at [676, 344] on span "Discard Changes and Leave" at bounding box center [698, 347] width 130 height 15
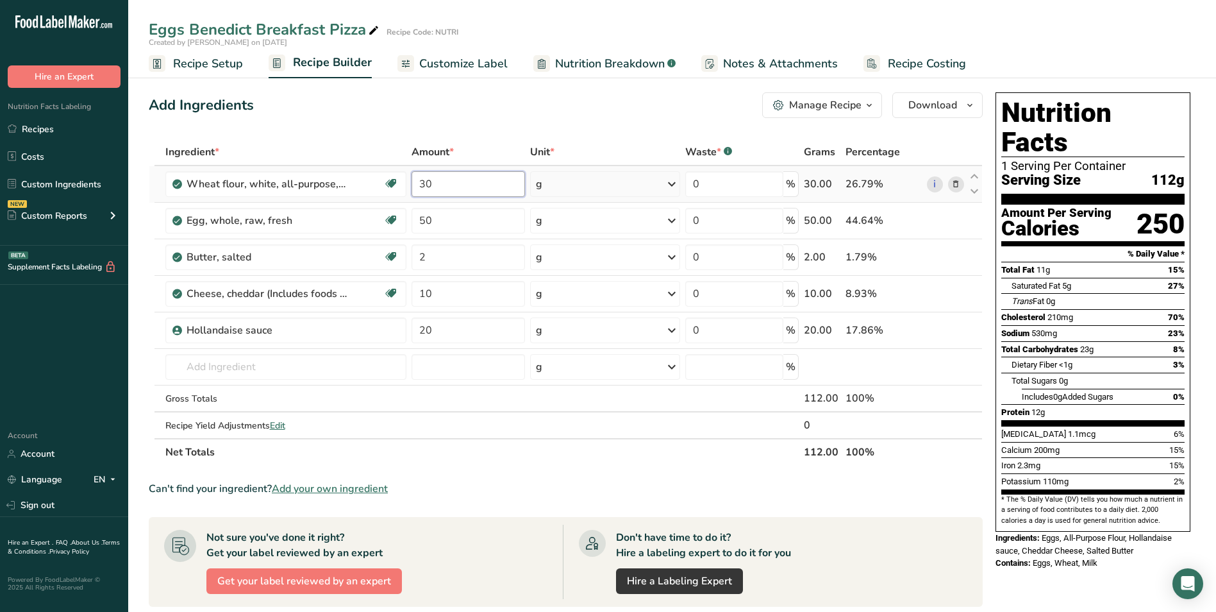
click at [419, 190] on input "30" at bounding box center [468, 184] width 113 height 26
type input "50"
click at [417, 217] on div "Ingredient * Amount * Unit * Waste * .a-a{fill:#347362;}.b-a{fill:#fff;} Grams …" at bounding box center [566, 301] width 834 height 327
click at [417, 217] on input "50" at bounding box center [468, 221] width 113 height 26
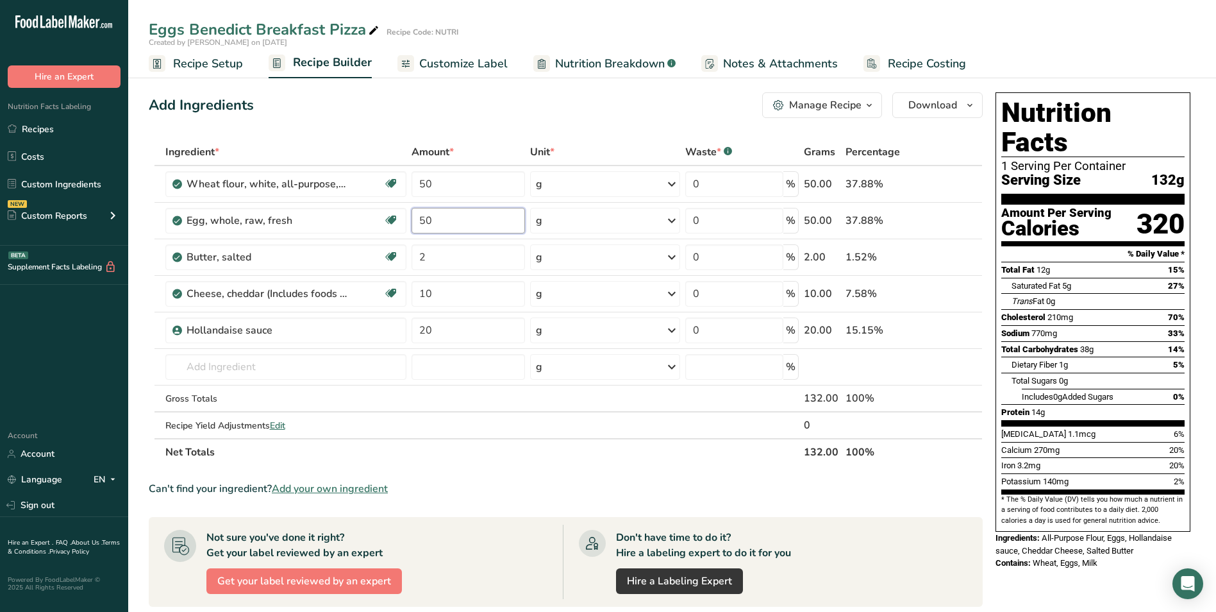
click at [417, 217] on input "50" at bounding box center [468, 221] width 113 height 26
type input "100"
click at [428, 189] on input "50" at bounding box center [468, 184] width 113 height 26
type input "30"
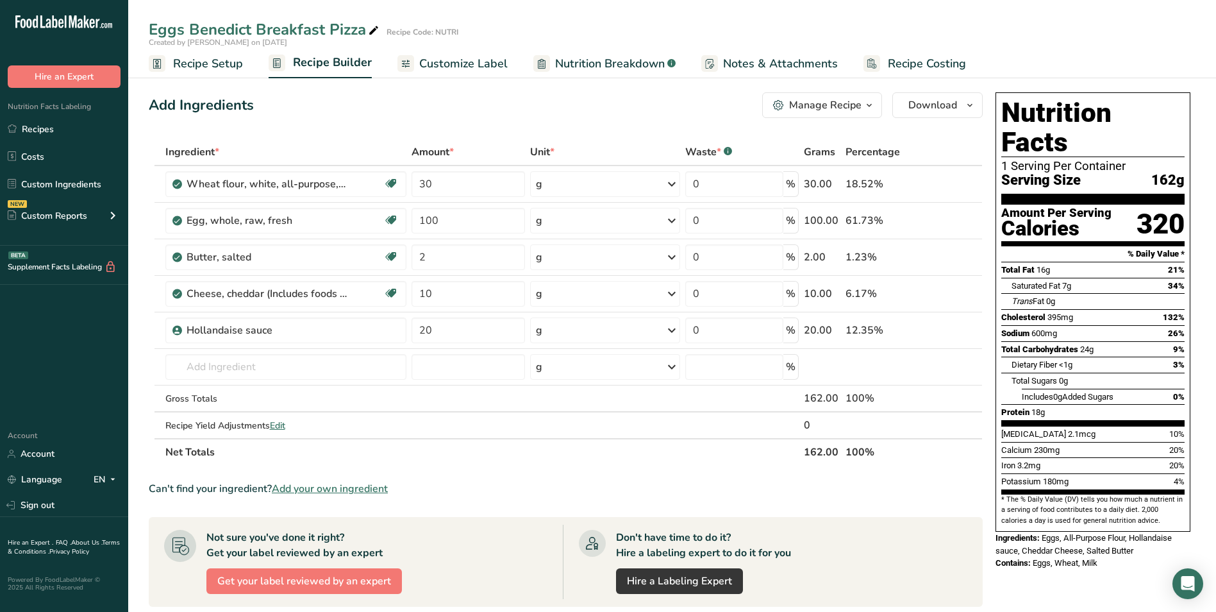
click at [476, 72] on link "Customize Label" at bounding box center [452, 63] width 110 height 29
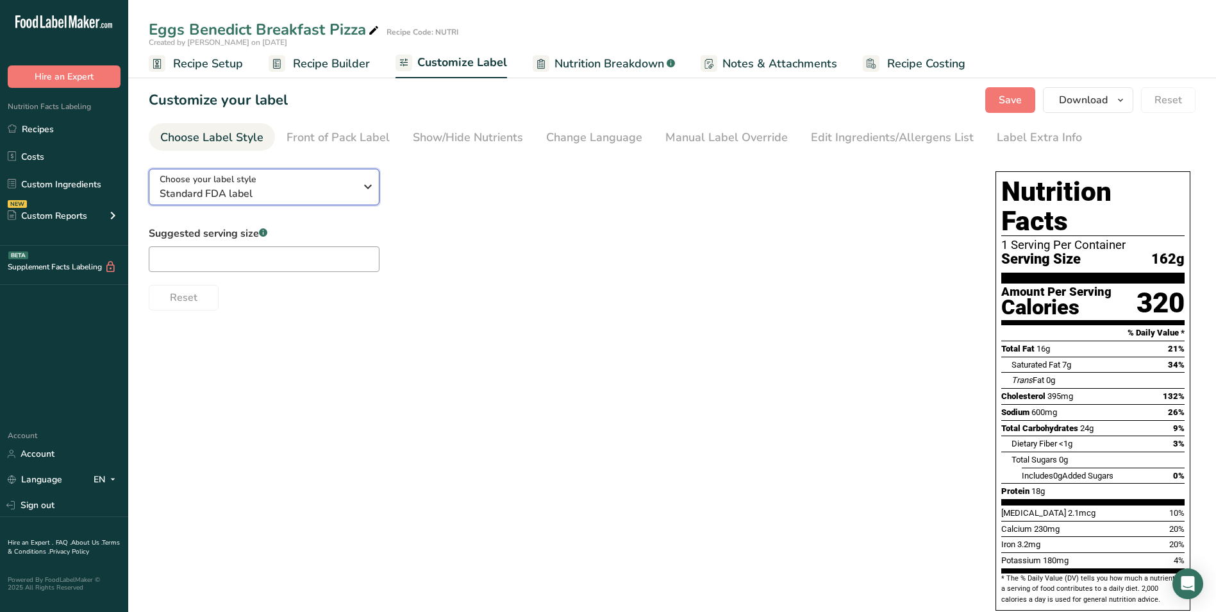
click at [286, 193] on span "Standard FDA label" at bounding box center [258, 193] width 196 height 15
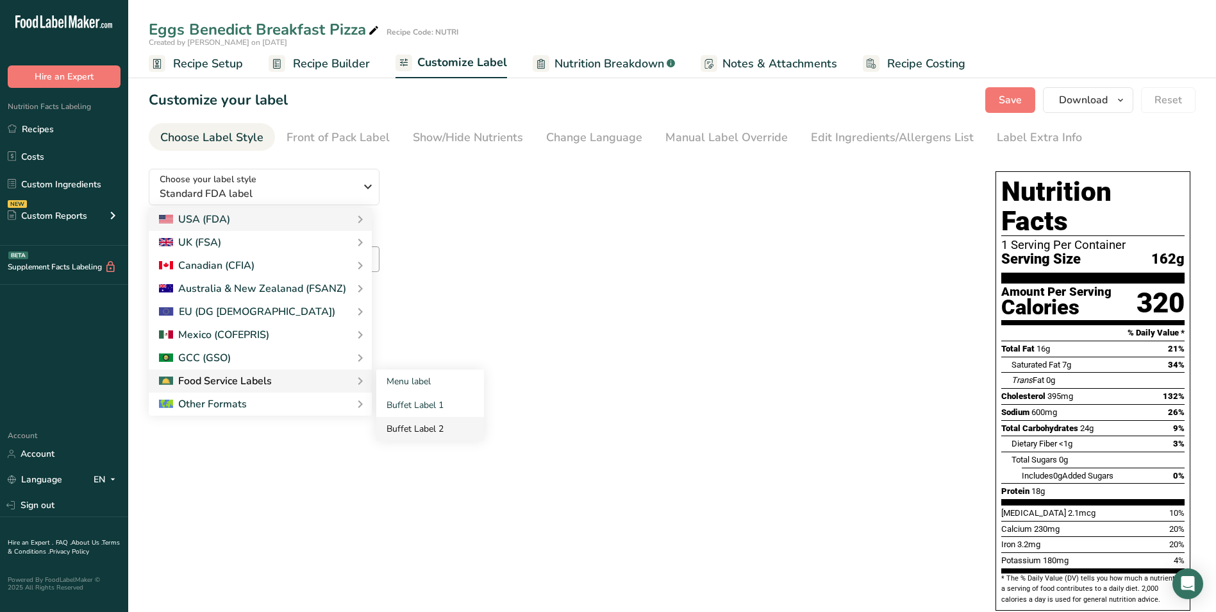
click at [449, 427] on link "Buffet Label 2" at bounding box center [430, 429] width 108 height 24
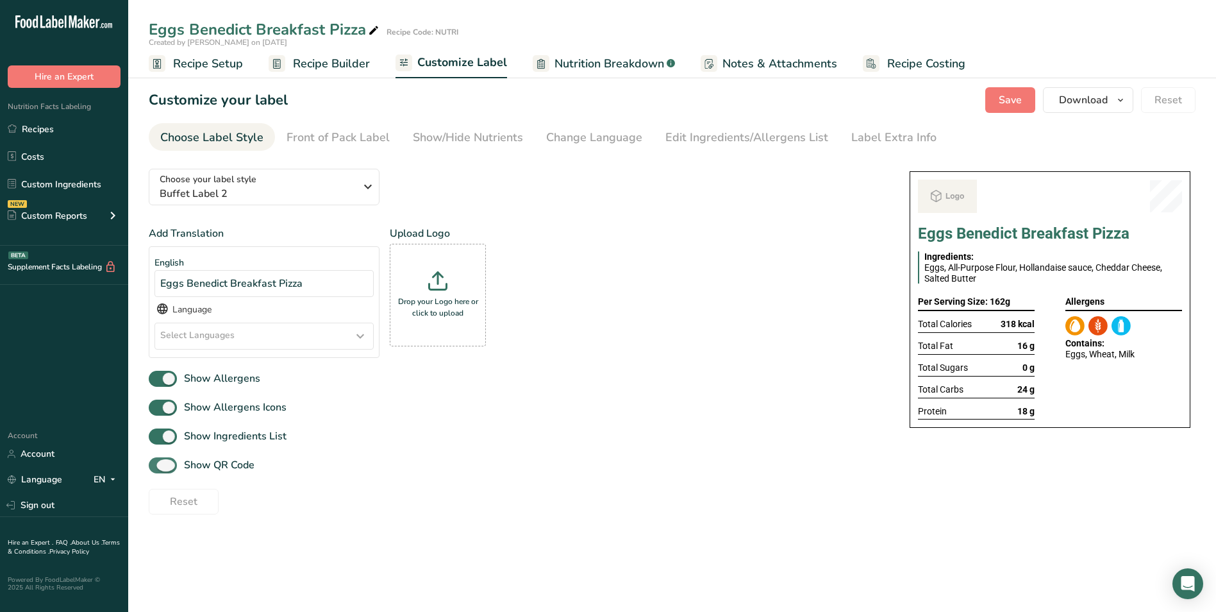
click at [229, 461] on span "Show QR Code" at bounding box center [216, 464] width 78 height 15
click at [157, 461] on input "Show QR Code" at bounding box center [153, 465] width 8 height 8
checkbox input "false"
click at [474, 141] on div "Show/Hide Nutrients" at bounding box center [468, 137] width 110 height 17
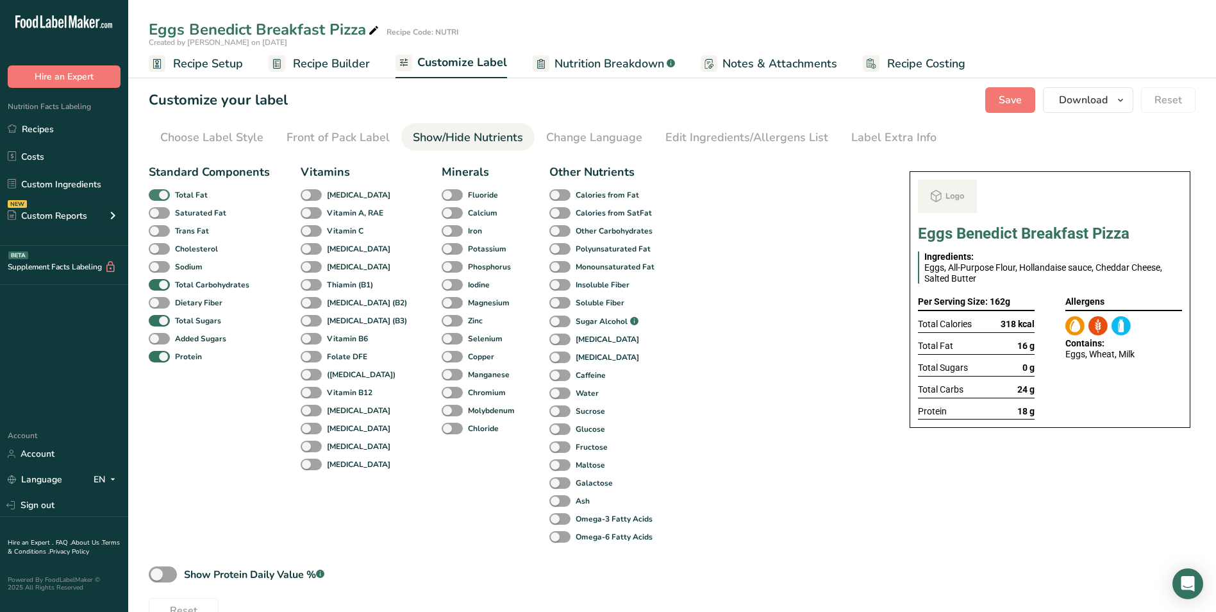
click at [160, 200] on span at bounding box center [159, 195] width 21 height 12
click at [157, 199] on input "Total Fat" at bounding box center [153, 194] width 8 height 8
checkbox input "false"
click at [165, 323] on span at bounding box center [159, 321] width 21 height 12
click at [157, 323] on input "Total Sugars" at bounding box center [153, 320] width 8 height 8
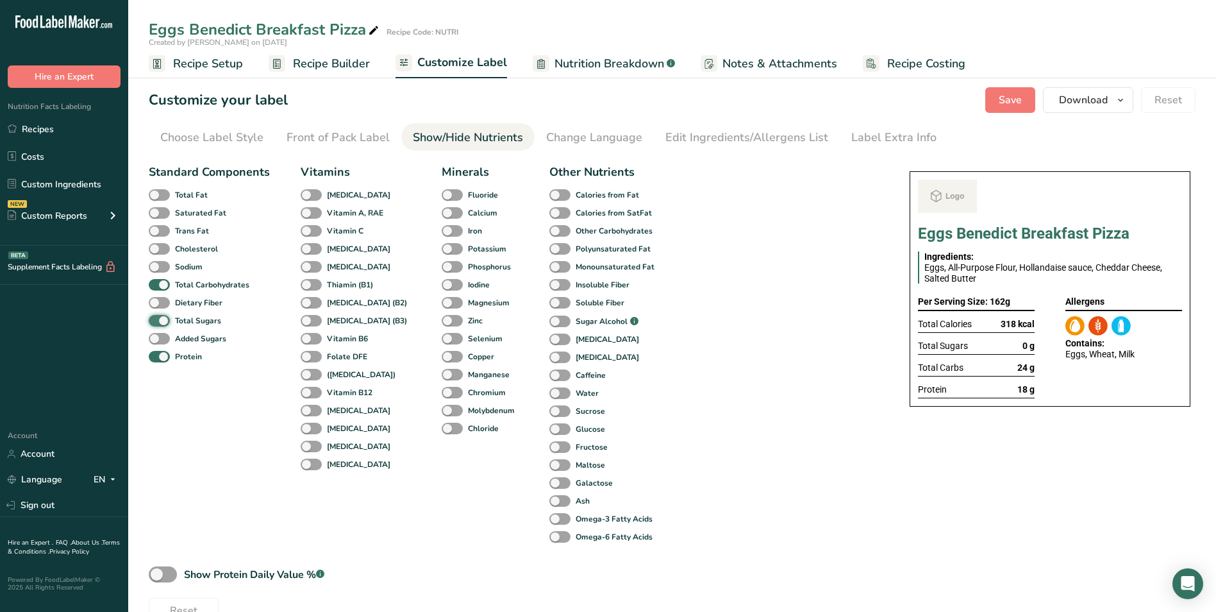
checkbox input "false"
click at [868, 137] on div "Label Extra Info" at bounding box center [893, 137] width 85 height 17
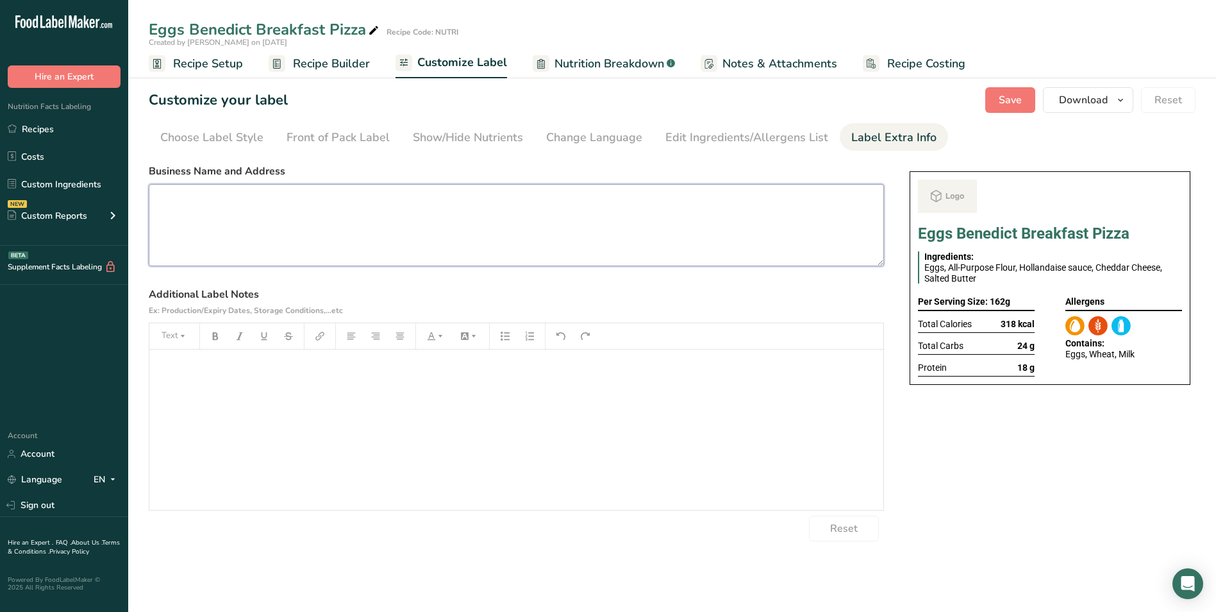
click at [251, 247] on textarea at bounding box center [516, 225] width 735 height 82
click at [249, 243] on textarea at bounding box center [516, 225] width 735 height 82
paste textarea "hollandaise sauce"
paste textarea
type textarea "h"
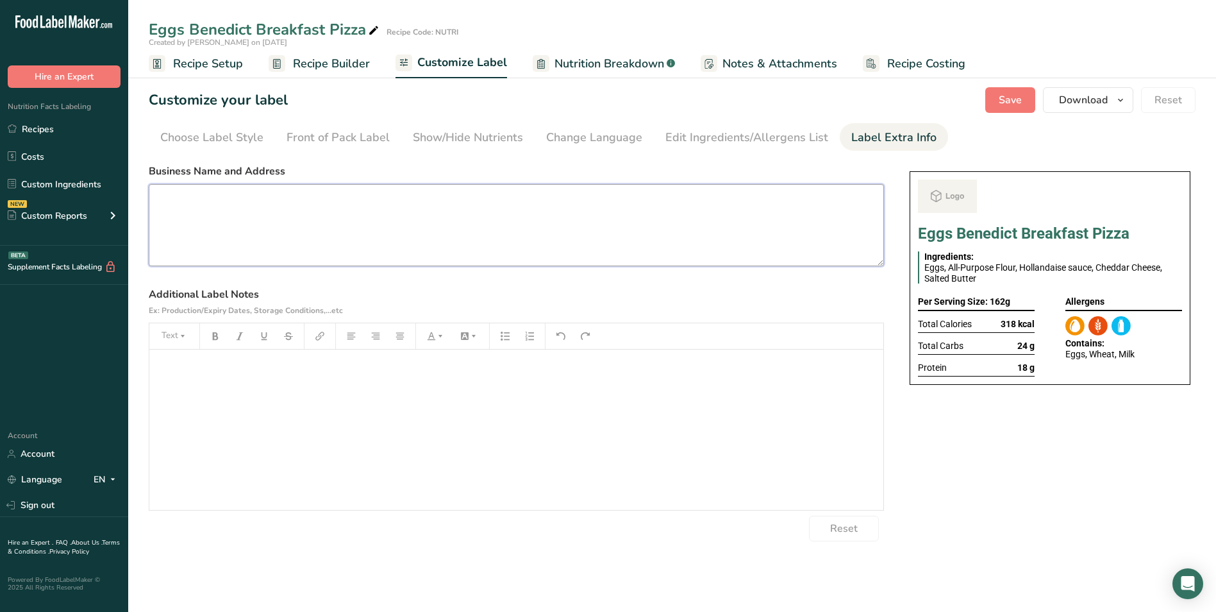
paste textarea "hollandaise sauce"
type textarea "hollandaise sauce"
click at [392, 229] on textarea at bounding box center [516, 225] width 735 height 82
paste textarea "BREAKFAST Use By: [DATE] Storage: Keep refrigerated below 5 °C Heating: Reheat …"
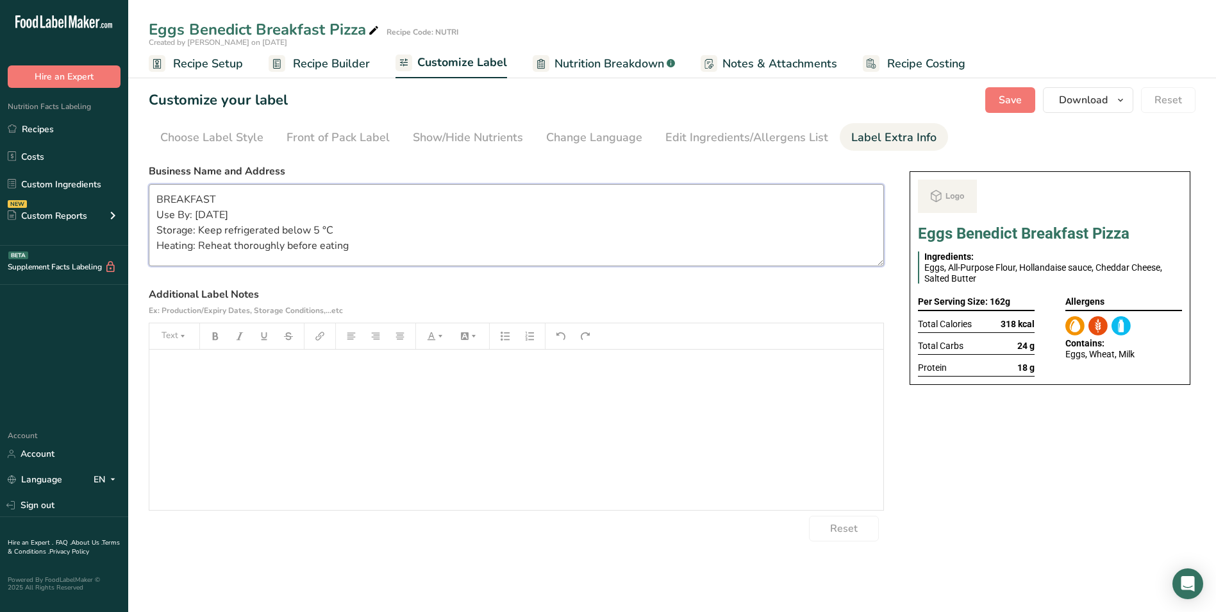
click at [202, 212] on textarea "BREAKFAST Use By: [DATE] Storage: Keep refrigerated below 5 °C Heating: Reheat …" at bounding box center [516, 225] width 735 height 82
click at [1015, 97] on span "Save" at bounding box center [1010, 99] width 23 height 15
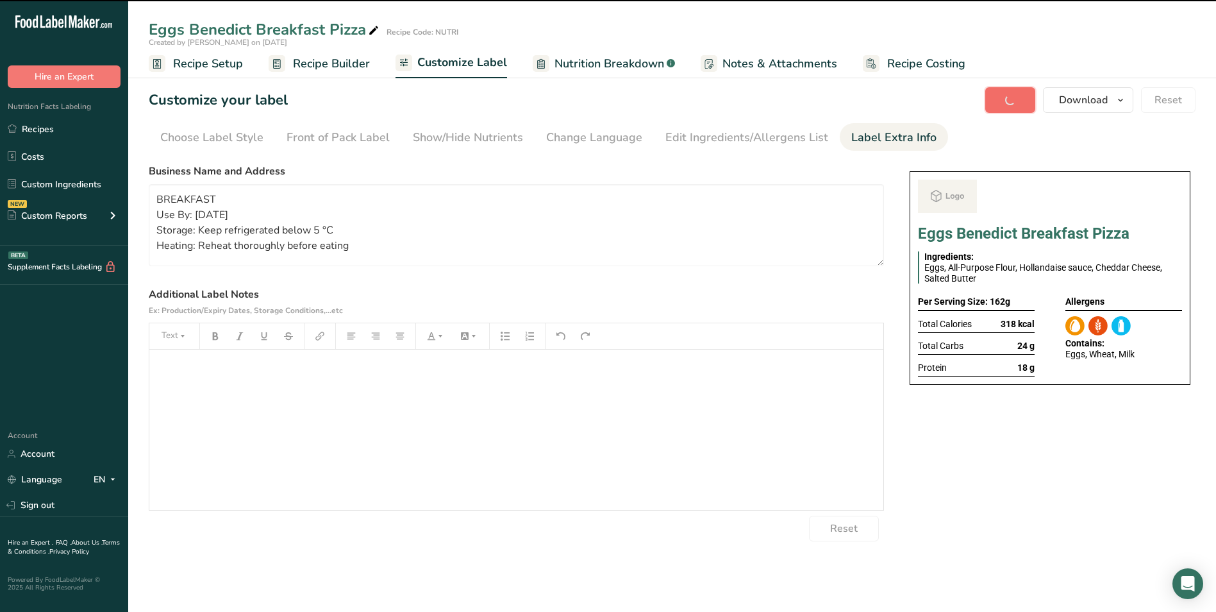
type textarea "BREAKFAST Use By: [DATE] Storage: Keep refrigerated below 5 °C Heating: Reheat …"
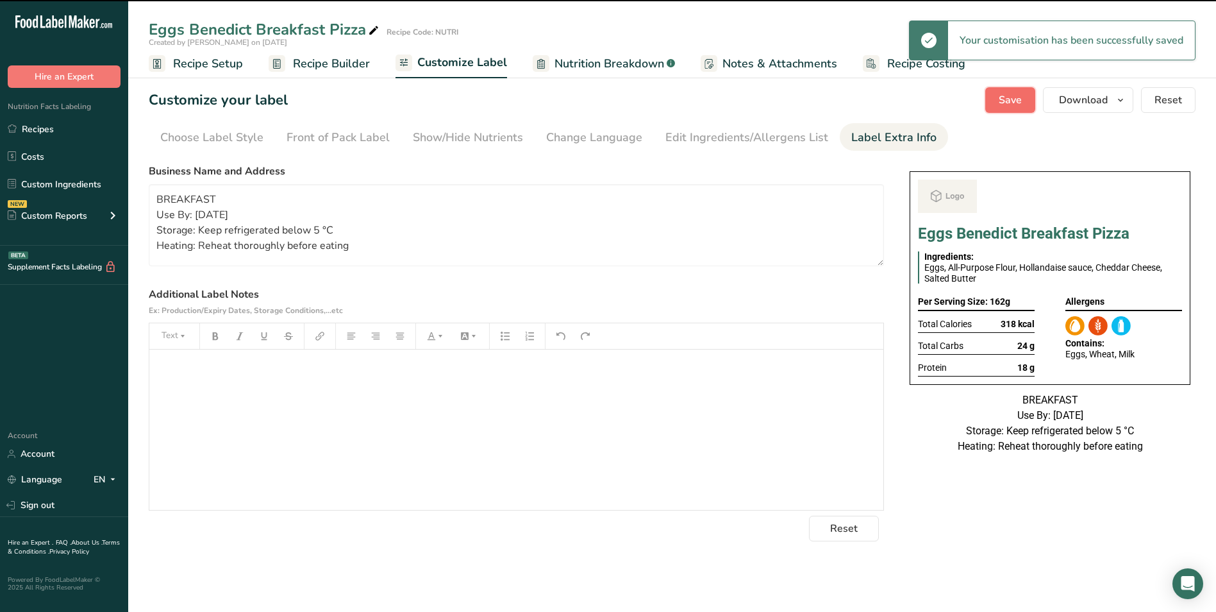
scroll to position [0, 0]
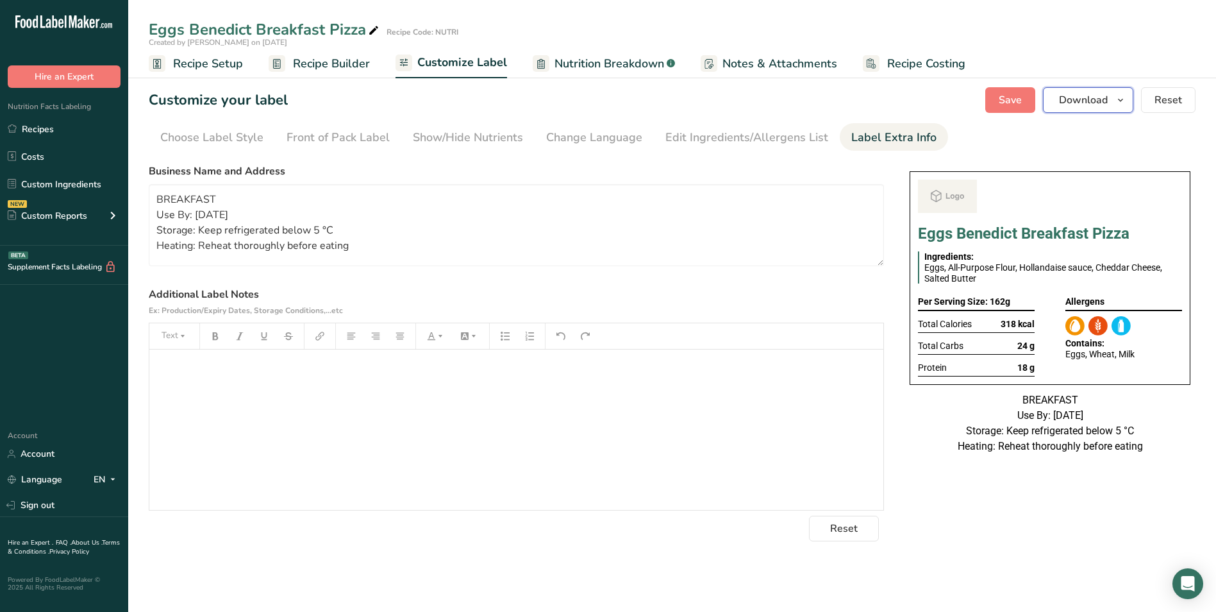
click at [1120, 101] on icon "button" at bounding box center [1120, 100] width 10 height 16
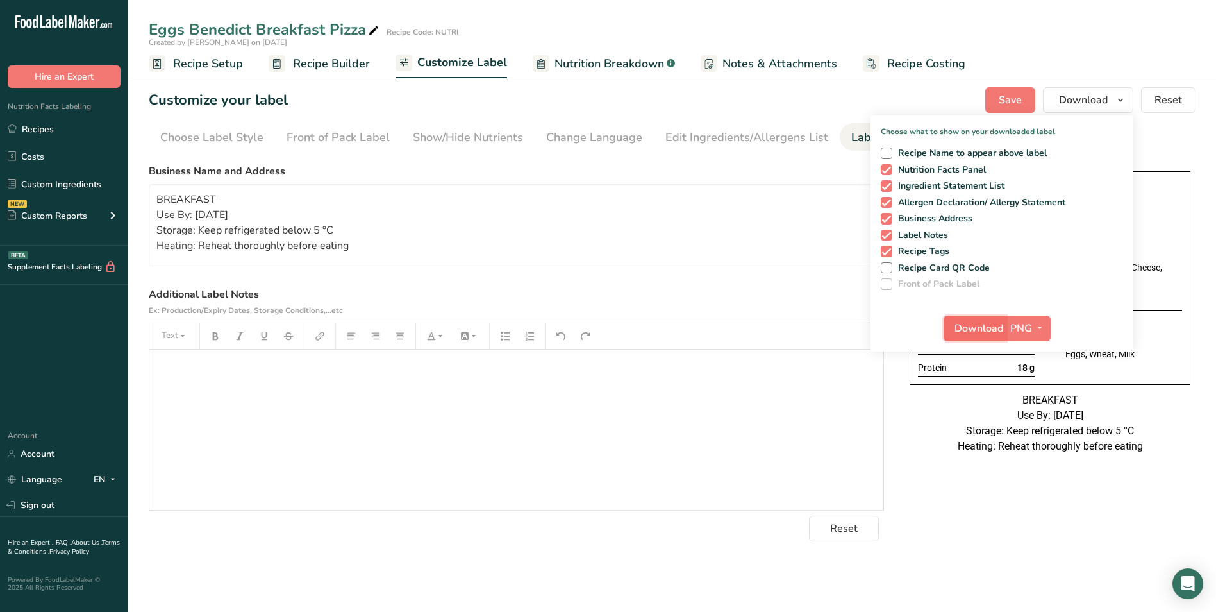
click at [980, 333] on span "Download" at bounding box center [979, 328] width 49 height 15
click at [780, 157] on section "Customize your label Save Download Choose what to show on your downloaded label…" at bounding box center [672, 314] width 1088 height 495
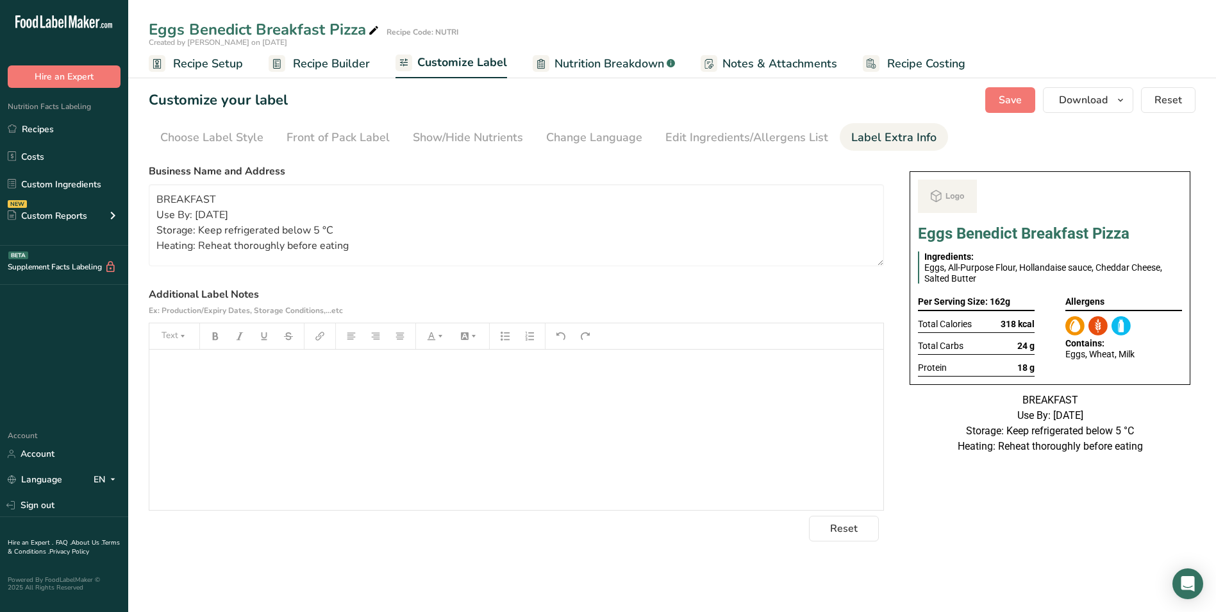
click at [211, 69] on span "Recipe Setup" at bounding box center [208, 63] width 70 height 17
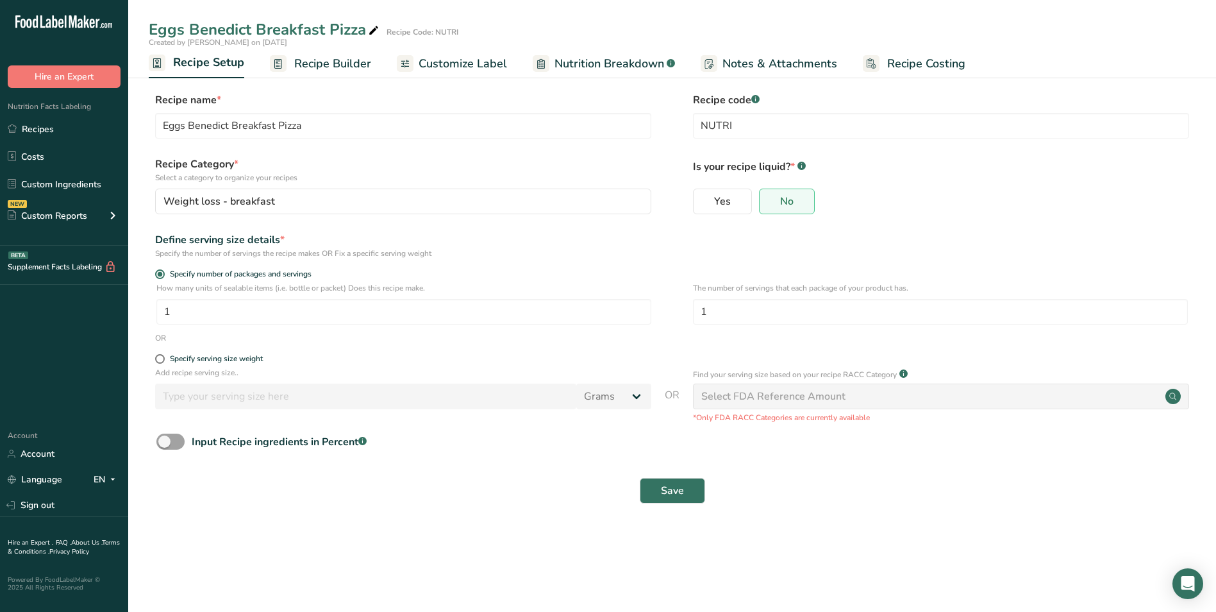
click at [330, 67] on span "Recipe Builder" at bounding box center [332, 63] width 77 height 17
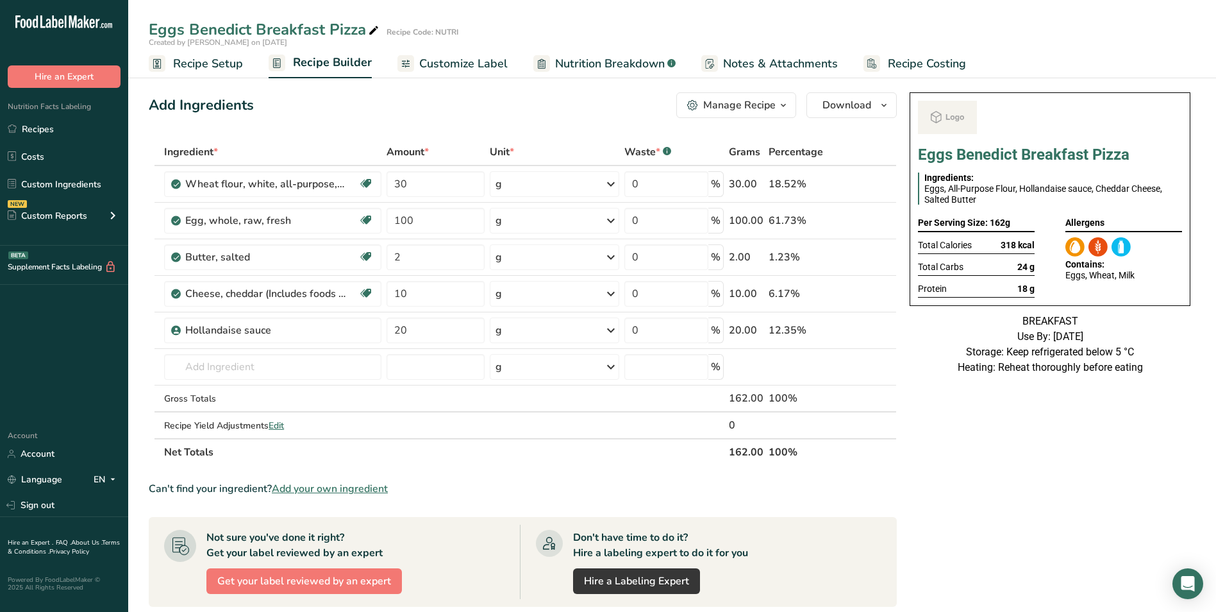
click at [749, 101] on div "Manage Recipe" at bounding box center [739, 104] width 72 height 15
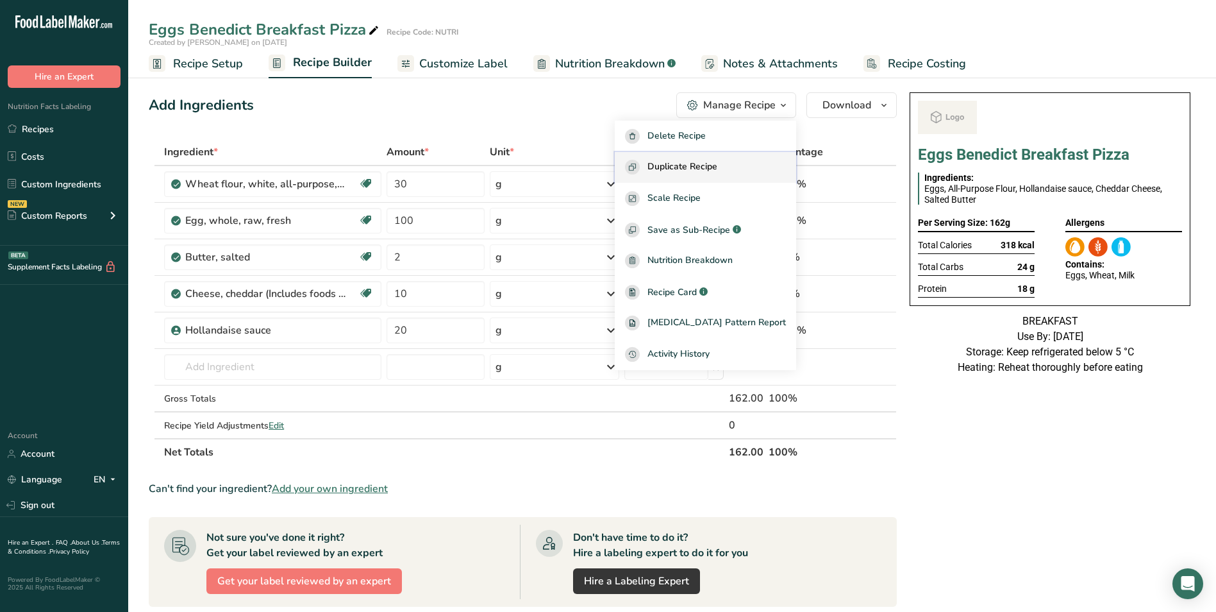
click at [717, 169] on span "Duplicate Recipe" at bounding box center [682, 167] width 70 height 15
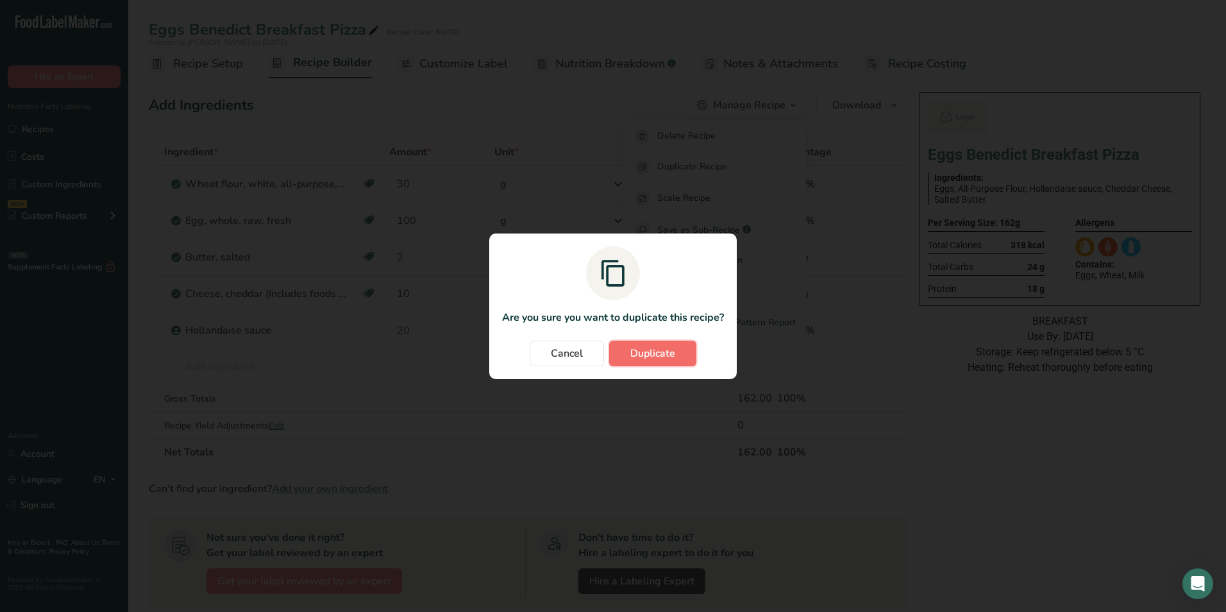
click at [647, 344] on button "Duplicate" at bounding box center [652, 353] width 87 height 26
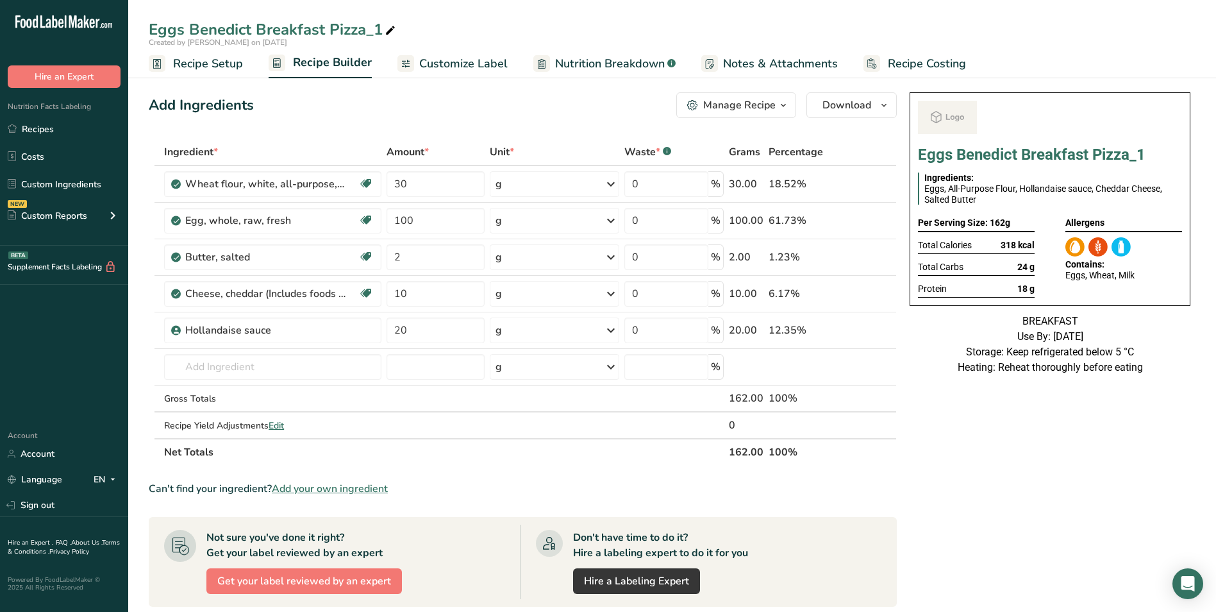
click at [389, 33] on icon at bounding box center [391, 31] width 12 height 18
type input "Eggs Benedict Breakfast Pizza_Shafi"
click at [396, 222] on input "100" at bounding box center [436, 221] width 99 height 26
type input "200"
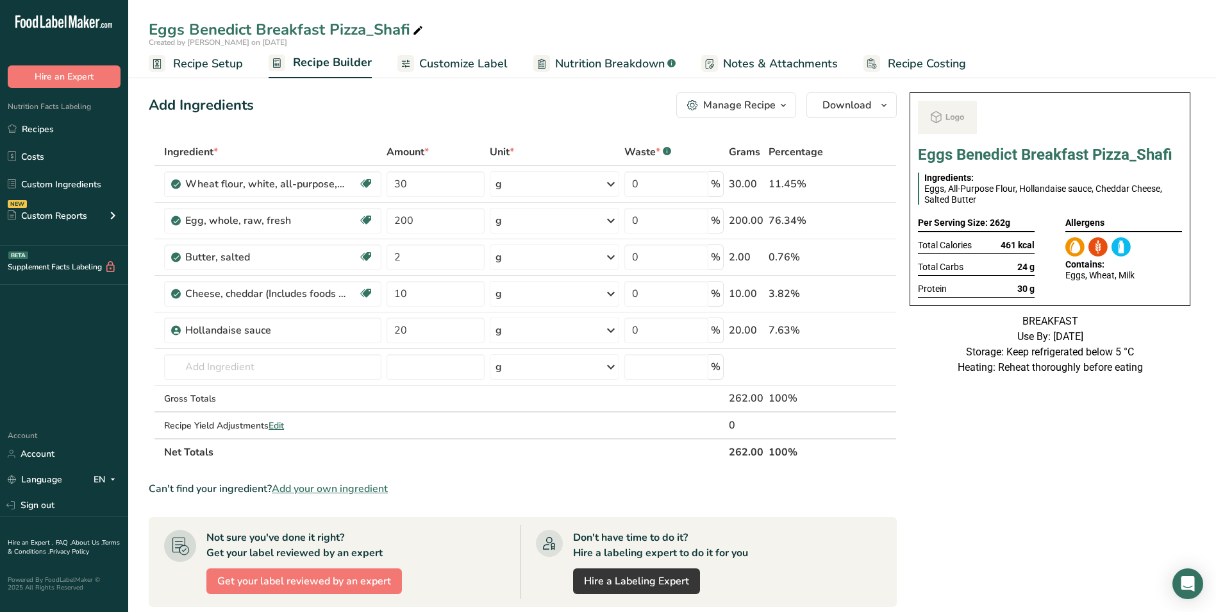
click at [479, 65] on span "Customize Label" at bounding box center [463, 63] width 88 height 17
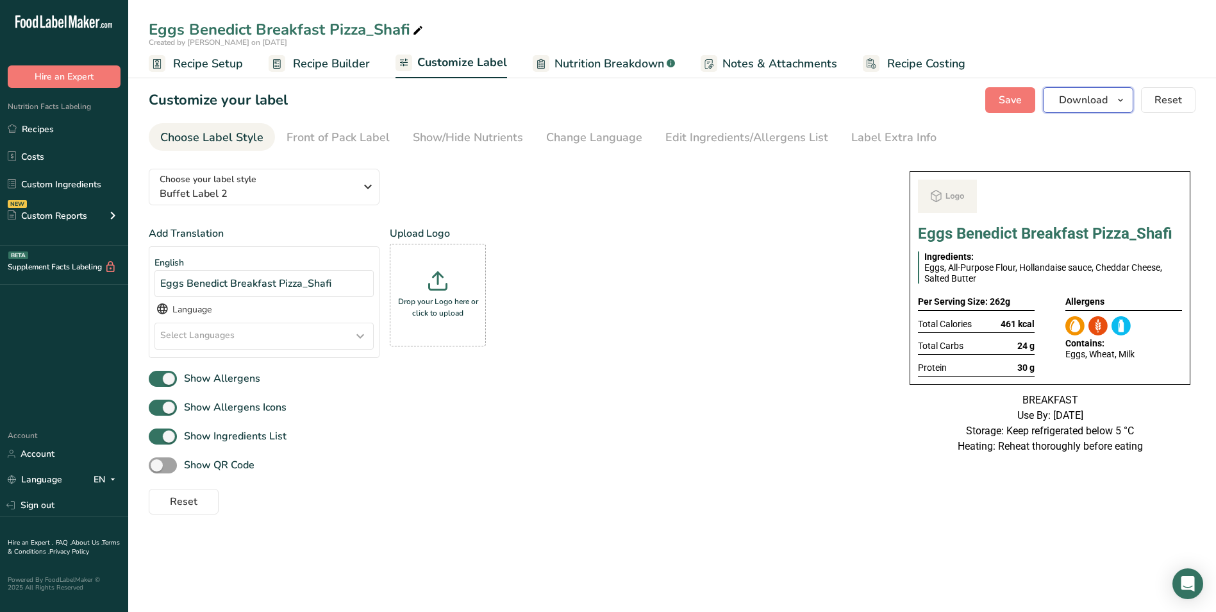
click at [1106, 99] on span "Download" at bounding box center [1083, 99] width 49 height 15
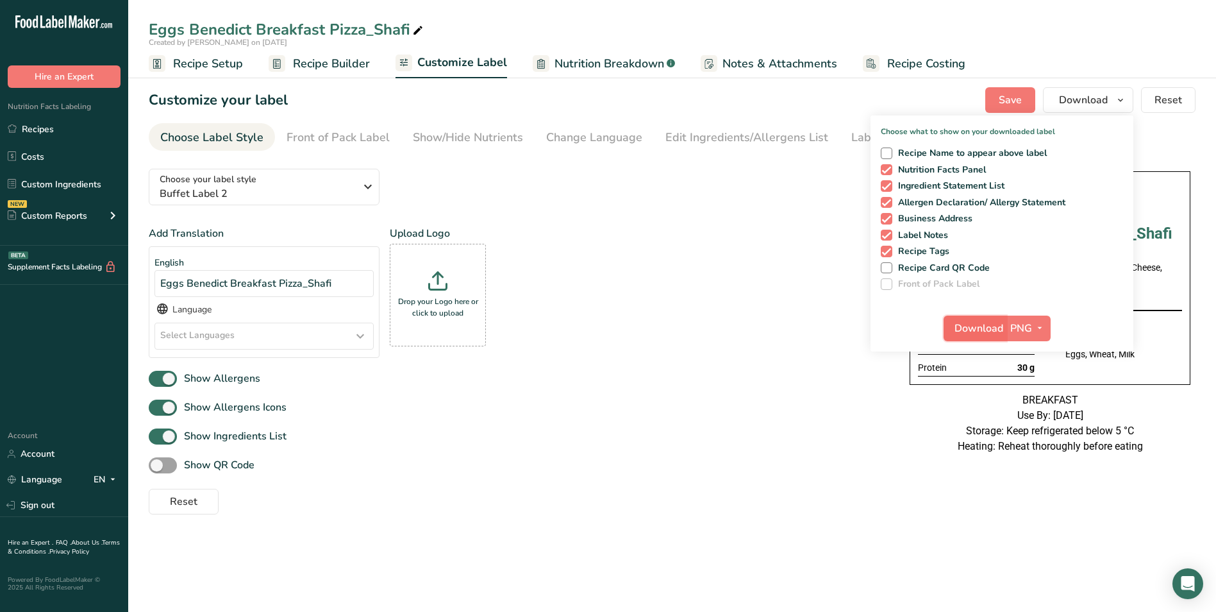
click at [992, 334] on span "Download" at bounding box center [979, 328] width 49 height 15
click at [35, 135] on link "Recipes" at bounding box center [64, 129] width 128 height 24
